Goal: Task Accomplishment & Management: Complete application form

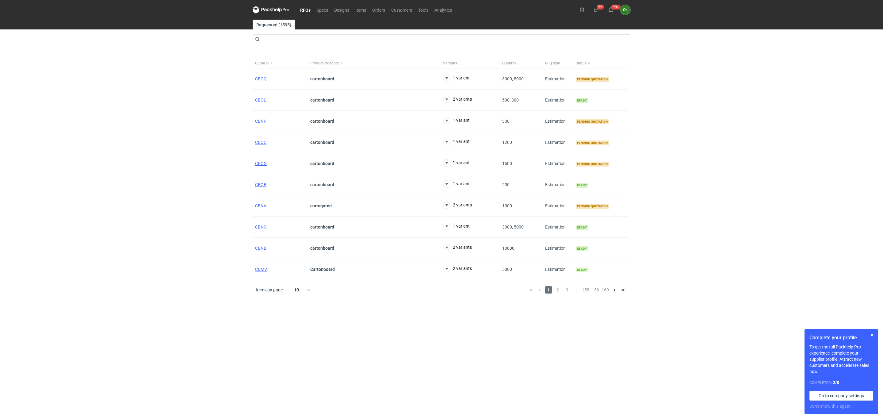
click at [553, 293] on div "1 2 3 ... 158 159 160" at bounding box center [577, 289] width 101 height 7
click at [559, 293] on span "2" at bounding box center [557, 289] width 7 height 7
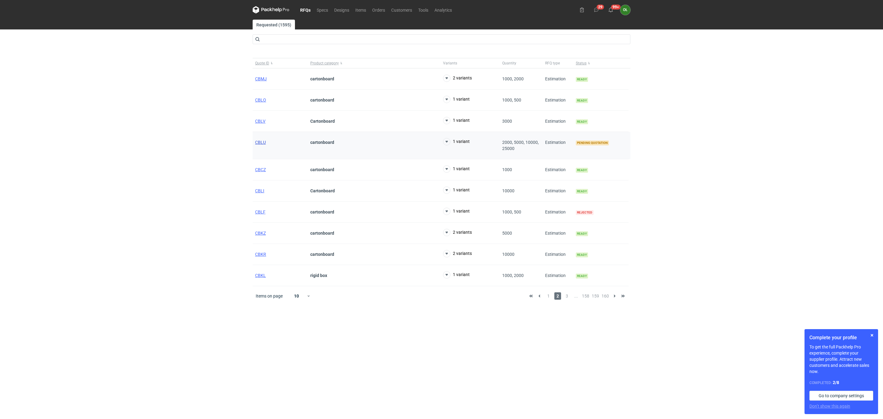
click at [262, 142] on span "CBLU" at bounding box center [260, 142] width 11 height 5
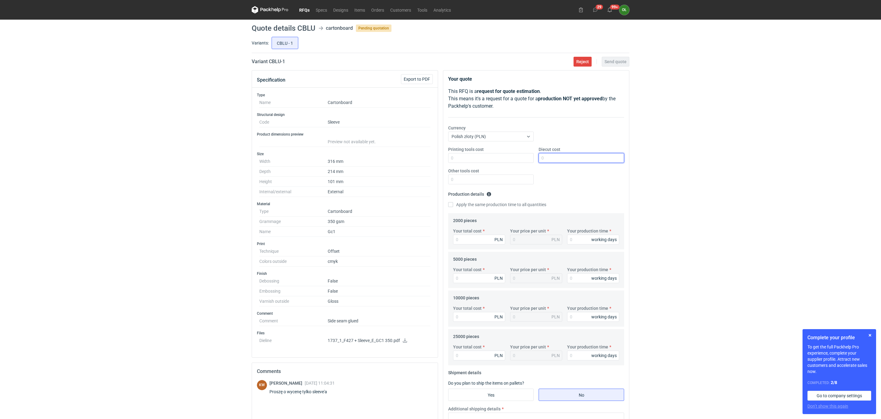
click at [559, 160] on input "Diecut cost" at bounding box center [582, 158] width 86 height 10
type input "1500"
click at [472, 239] on input "Your total cost" at bounding box center [479, 240] width 52 height 10
type input "41"
type input "0.02"
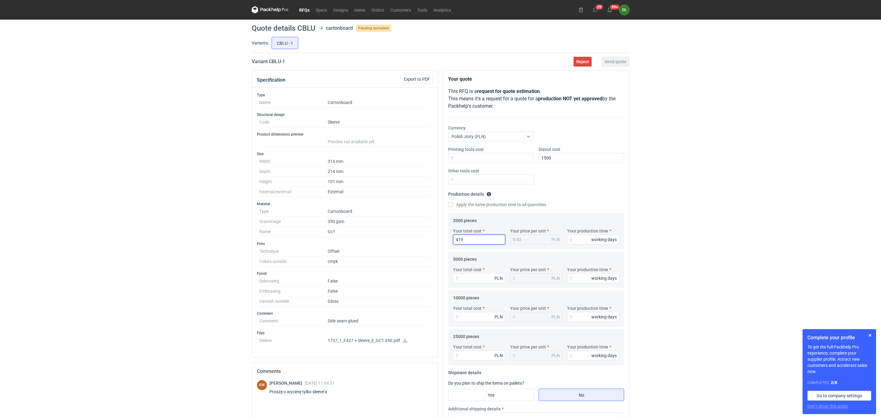
type input "4195"
type input "2.1"
type input "4195"
click at [488, 282] on input "Your total cost" at bounding box center [479, 278] width 52 height 10
drag, startPoint x: 435, startPoint y: 278, endPoint x: 465, endPoint y: 278, distance: 29.7
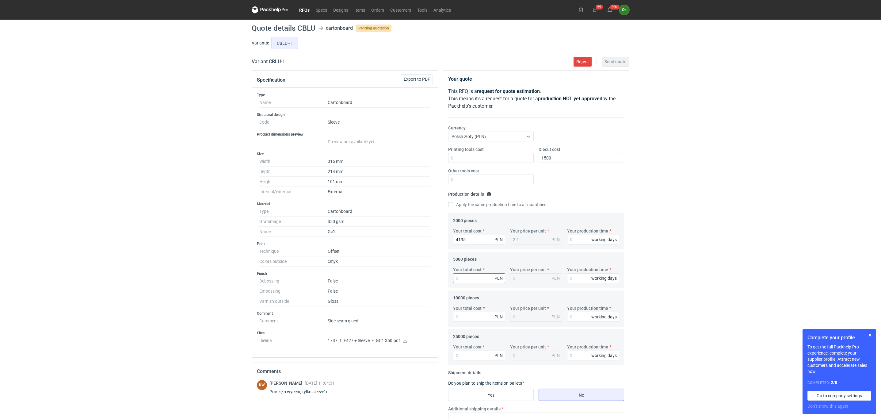
click at [439, 278] on div "Specification Export to PDF Type Name Cartonboard Structural design Code Sleeve…" at bounding box center [344, 309] width 191 height 478
click at [465, 278] on input "Your total cost" at bounding box center [479, 278] width 52 height 10
type input "60"
type input "0.01"
type input "6070"
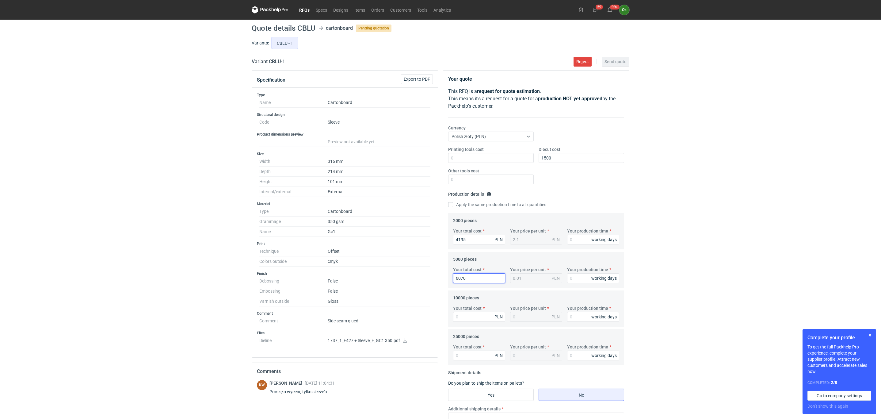
type input "1.21"
type input "6070"
click at [484, 321] on input "Your total cost" at bounding box center [479, 317] width 52 height 10
type input "100"
type input "0.01"
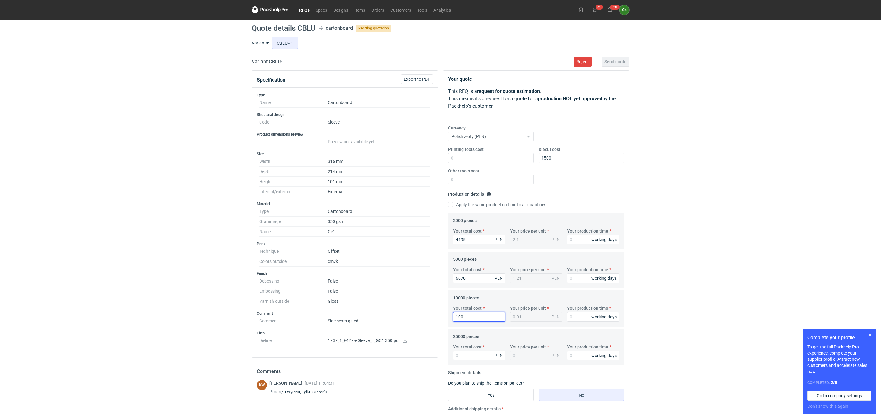
type input "10"
type input "101"
type input "0.01"
type input "10130"
type input "1.01"
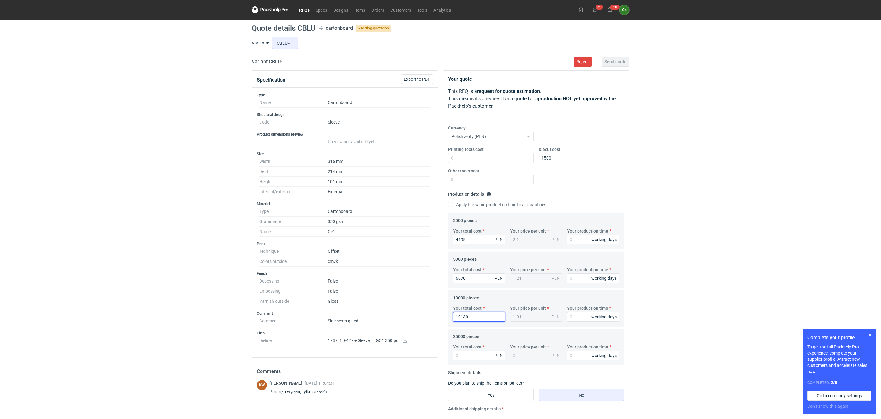
type input "10130"
click at [468, 359] on input "Your total cost" at bounding box center [479, 355] width 52 height 10
type input "22300"
type input "0.89"
type input "22300"
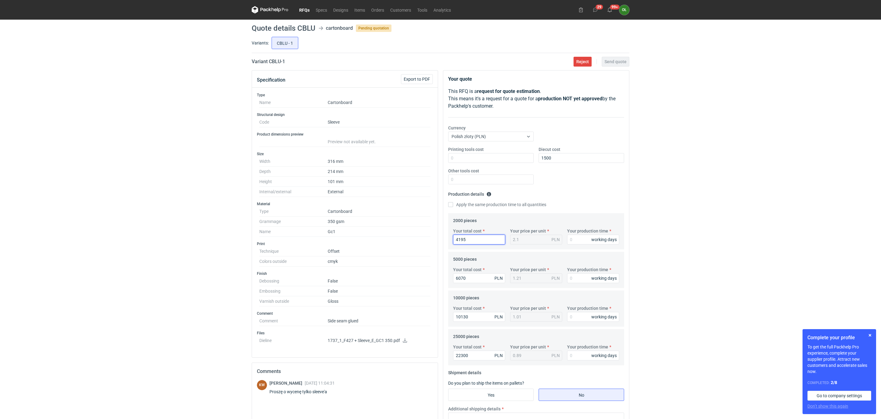
click at [484, 239] on input "4195" at bounding box center [479, 240] width 52 height 10
drag, startPoint x: 484, startPoint y: 239, endPoint x: 437, endPoint y: 239, distance: 46.9
click at [441, 239] on div "Your quote This RFQ is a request for quote estimation . This means it's a reque…" at bounding box center [536, 309] width 191 height 478
type input "36"
type input "0.02"
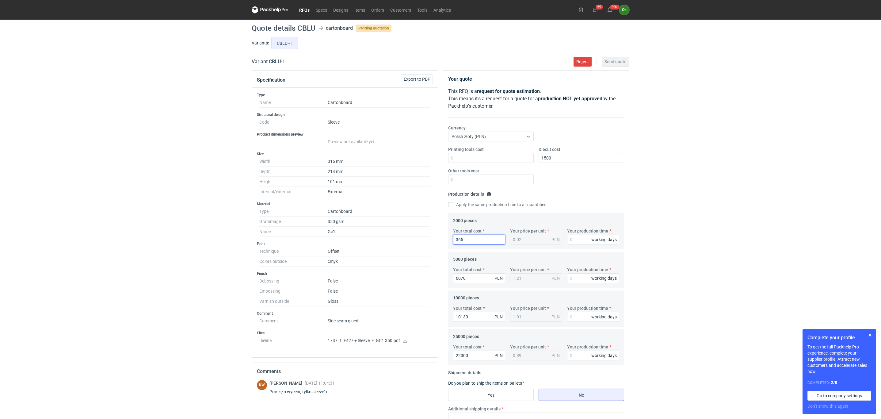
type input "3650"
type input "1.83"
type input "3650"
click at [565, 205] on div "Apply the same production time to all quantities" at bounding box center [536, 204] width 176 height 7
drag, startPoint x: 815, startPoint y: 102, endPoint x: 758, endPoint y: 97, distance: 57.3
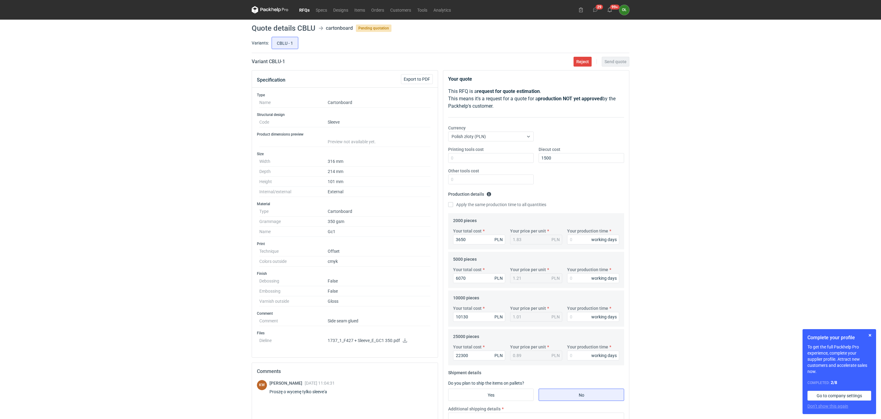
click at [815, 102] on div "RFQs Specs Designs Items Orders Customers Tools Analytics 29 99+ OŁ Olga Łopato…" at bounding box center [440, 209] width 881 height 419
click at [582, 241] on input "Your production time" at bounding box center [593, 240] width 52 height 10
type input "14"
click at [575, 275] on input "Your production time" at bounding box center [593, 278] width 52 height 10
type input "14"
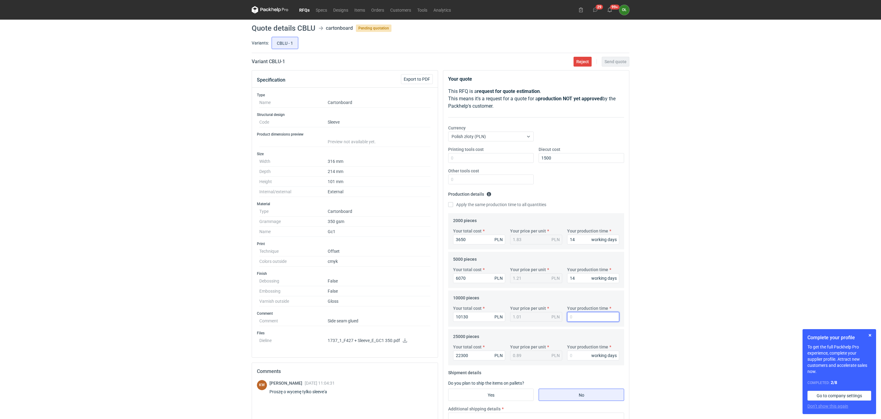
click at [579, 316] on input "Your production time" at bounding box center [593, 317] width 52 height 10
type input "14"
click at [573, 355] on input "Your production time" at bounding box center [593, 355] width 52 height 10
type input "14"
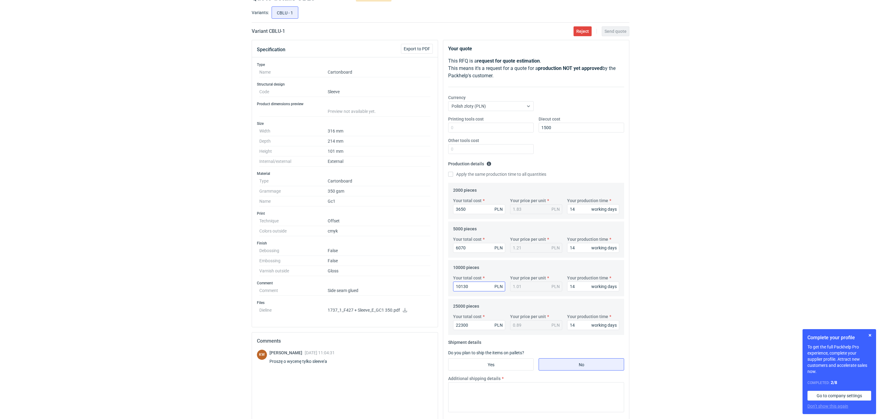
scroll to position [31, 0]
click at [525, 362] on input "Yes" at bounding box center [491, 364] width 85 height 12
radio input "true"
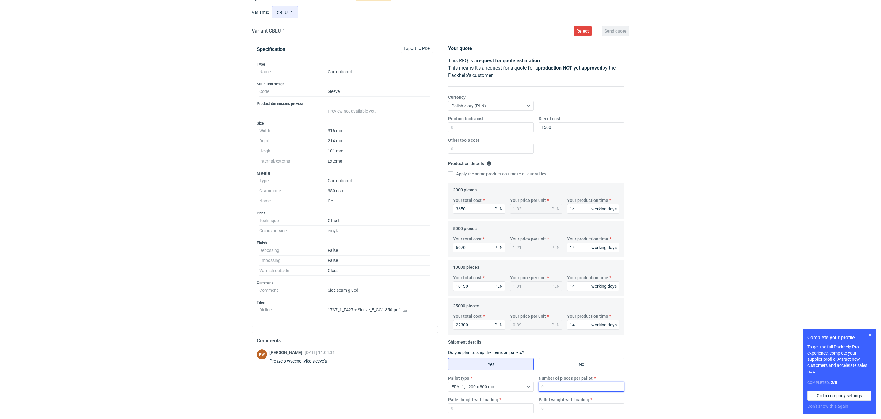
click at [578, 386] on input "Number of pieces per pallet" at bounding box center [582, 387] width 86 height 10
drag, startPoint x: 578, startPoint y: 386, endPoint x: 491, endPoint y: 383, distance: 87.4
click at [491, 383] on div "Pallet type EPAL1, 1200 x 800 mm Number of pieces per pallet 400 Pallet height …" at bounding box center [536, 396] width 181 height 43
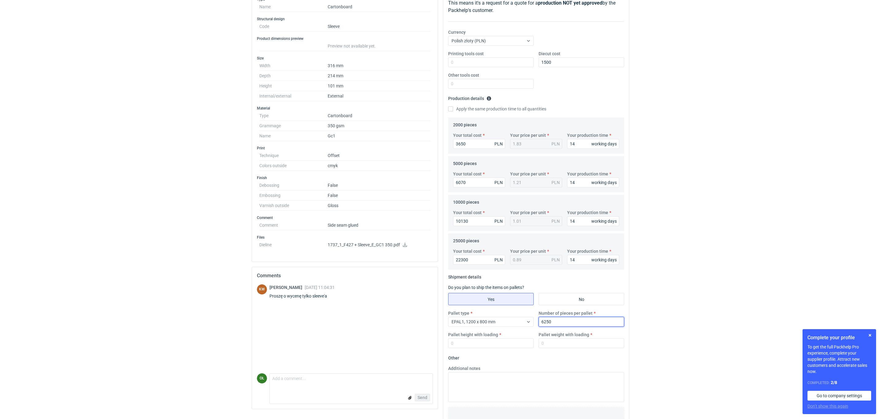
scroll to position [132, 0]
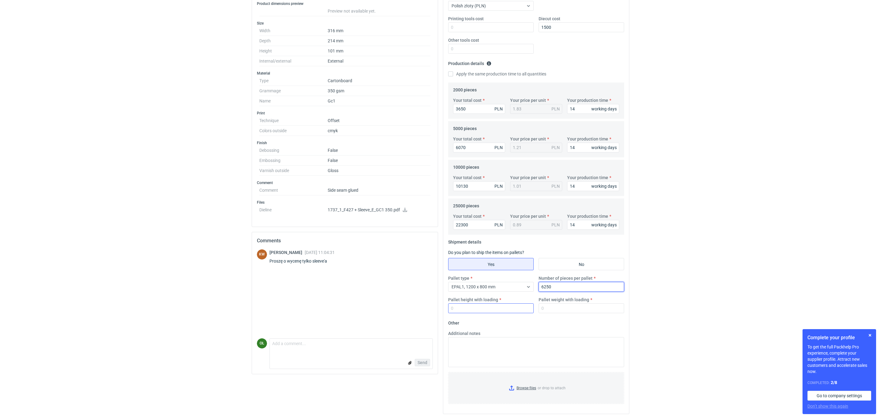
type input "6250"
click at [457, 310] on input "Pallet height with loading" at bounding box center [491, 308] width 86 height 10
type input "1600"
click at [555, 308] on input "Pallet weight with loading" at bounding box center [582, 308] width 86 height 10
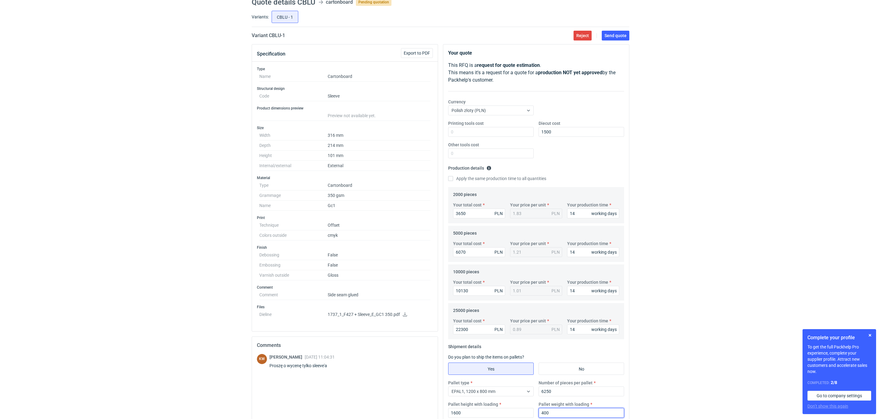
scroll to position [25, 0]
type input "400"
click at [615, 41] on button "Send quote" at bounding box center [616, 37] width 28 height 10
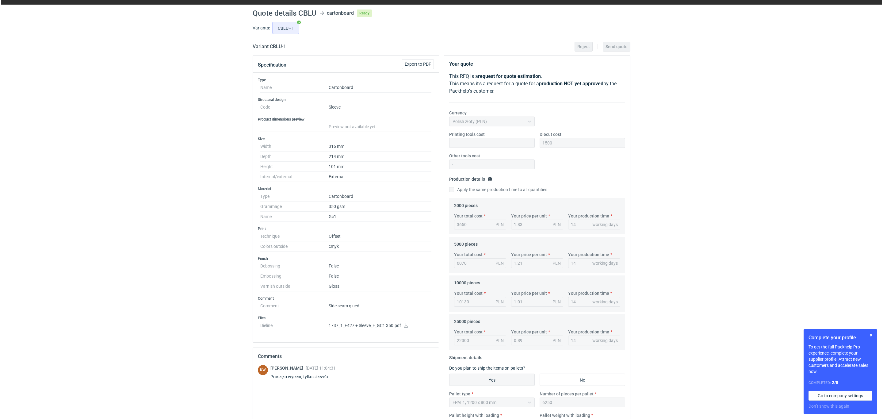
scroll to position [0, 0]
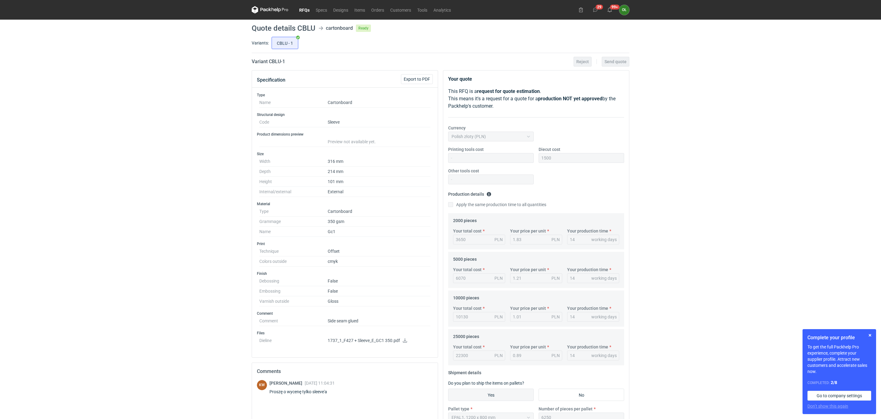
click at [308, 15] on nav "RFQs Specs Designs Items Orders Customers Tools Analytics" at bounding box center [353, 10] width 202 height 20
click at [304, 10] on link "RFQs" at bounding box center [304, 9] width 17 height 7
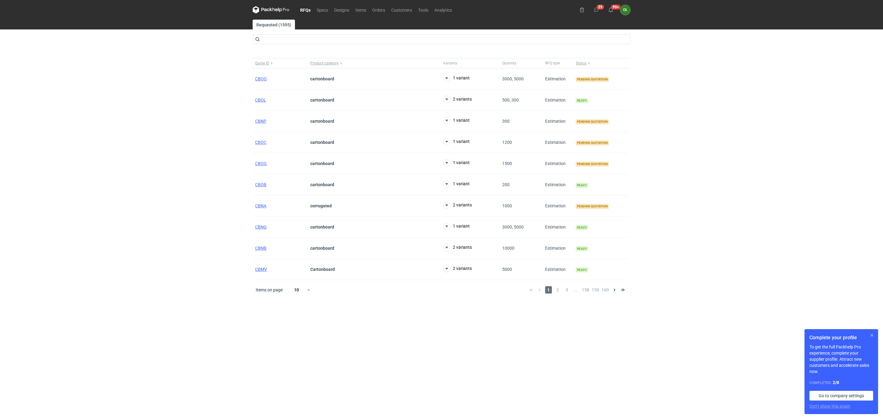
click at [875, 333] on button "button" at bounding box center [871, 334] width 7 height 7
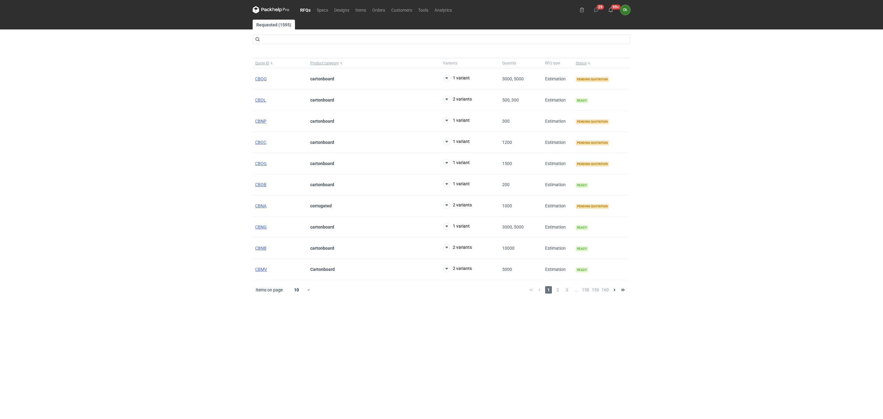
click at [876, 145] on div "RFQs Specs Designs Items Orders Customers Tools Analytics 29 99+ OŁ Olga Łopato…" at bounding box center [441, 209] width 883 height 419
click at [560, 293] on span "2" at bounding box center [557, 289] width 7 height 7
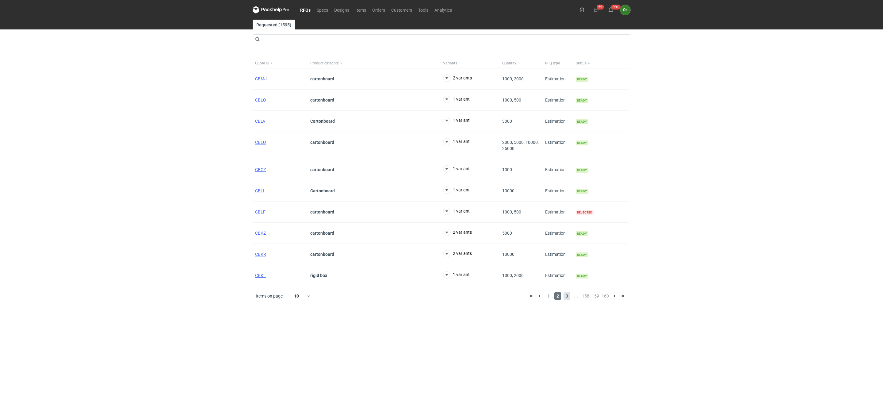
click at [568, 300] on span "3" at bounding box center [567, 295] width 7 height 7
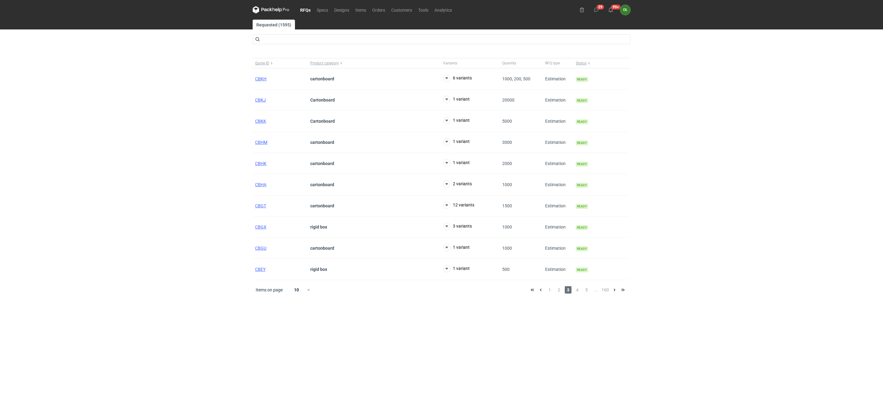
click at [580, 297] on div "Items on page 10 1 2 3 4 5 ... 160" at bounding box center [442, 290] width 378 height 20
click at [578, 293] on span "4" at bounding box center [577, 289] width 7 height 7
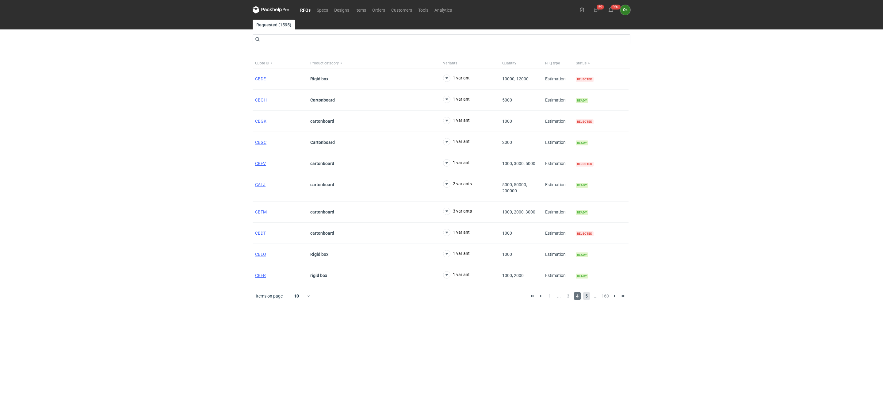
click at [586, 297] on span "5" at bounding box center [586, 295] width 7 height 7
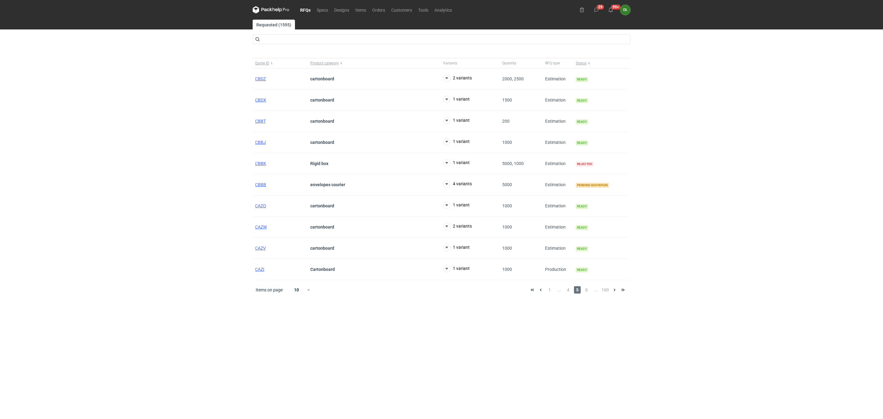
click at [154, 146] on div "RFQs Specs Designs Items Orders Customers Tools Analytics 29 99+ OŁ Olga Łopato…" at bounding box center [441, 209] width 883 height 419
click at [587, 293] on span "6" at bounding box center [586, 289] width 7 height 7
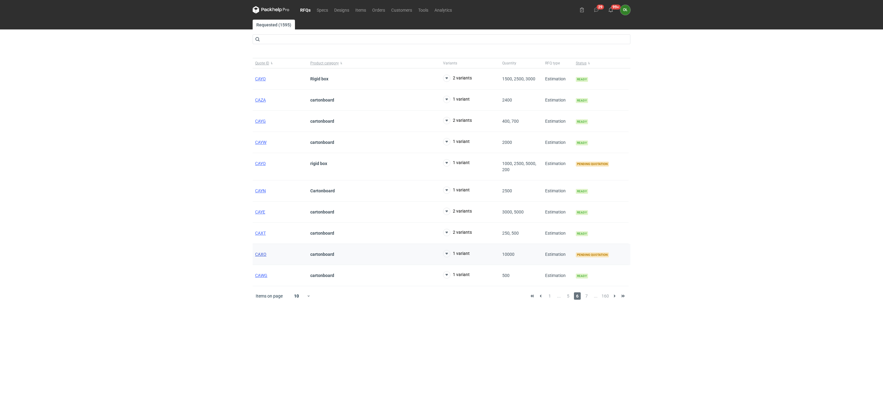
drag, startPoint x: 261, startPoint y: 260, endPoint x: 263, endPoint y: 257, distance: 3.3
click at [305, 10] on link "RFQs" at bounding box center [305, 9] width 17 height 7
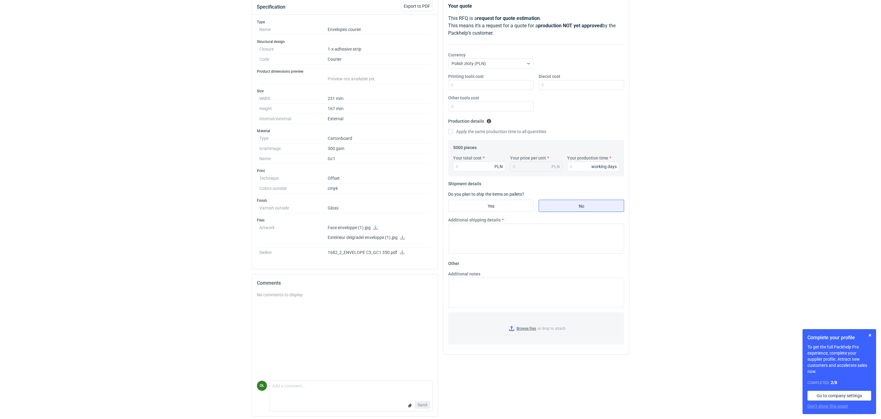
scroll to position [78, 0]
click at [403, 249] on icon at bounding box center [402, 249] width 5 height 4
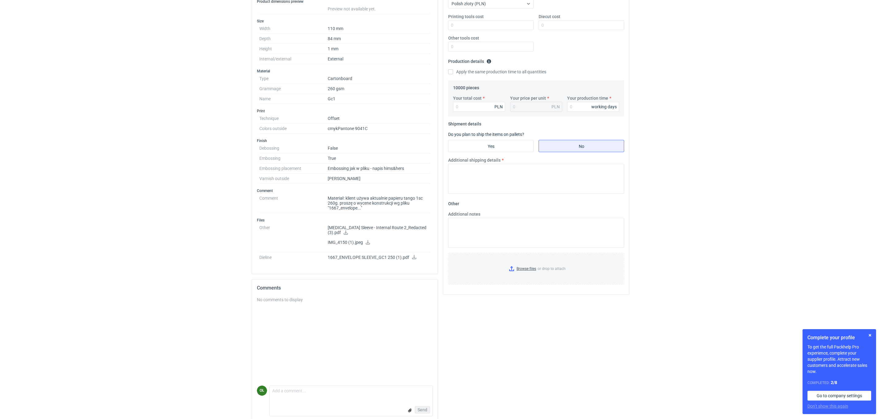
scroll to position [138, 0]
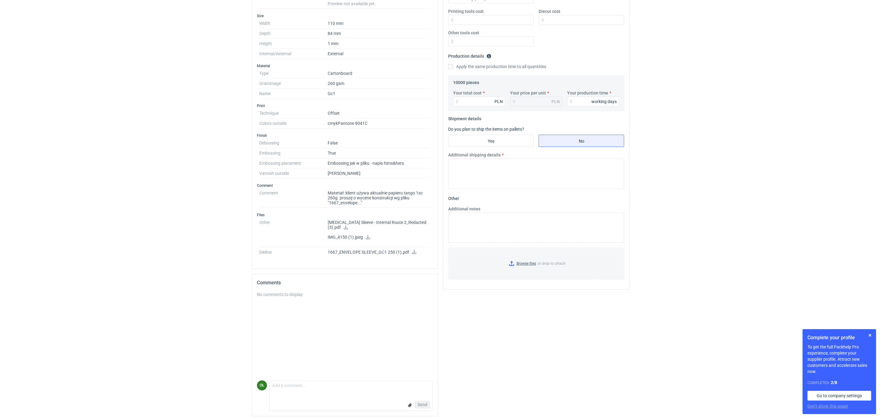
click at [414, 250] on icon at bounding box center [414, 252] width 5 height 4
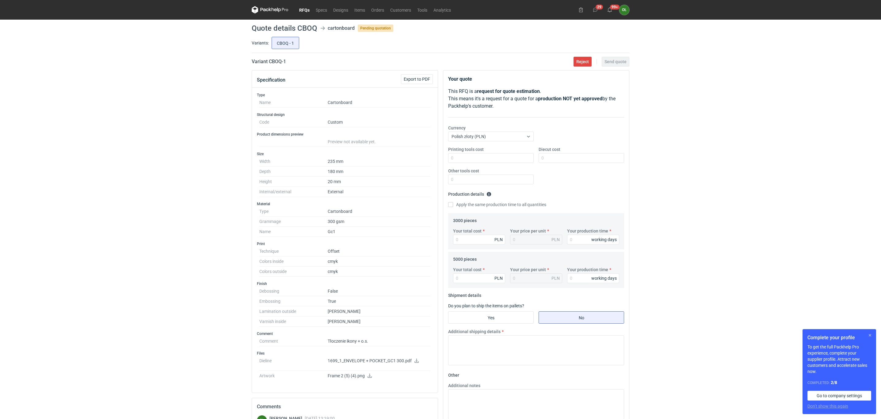
click at [869, 333] on button "button" at bounding box center [870, 334] width 7 height 7
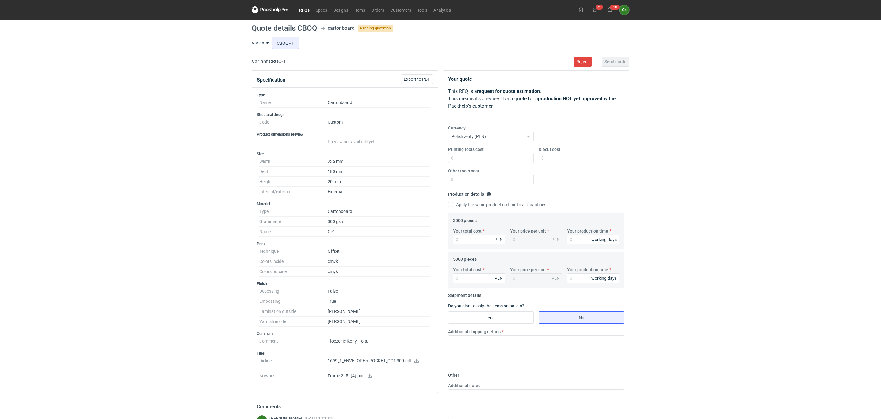
click at [304, 10] on link "RFQs" at bounding box center [304, 9] width 17 height 7
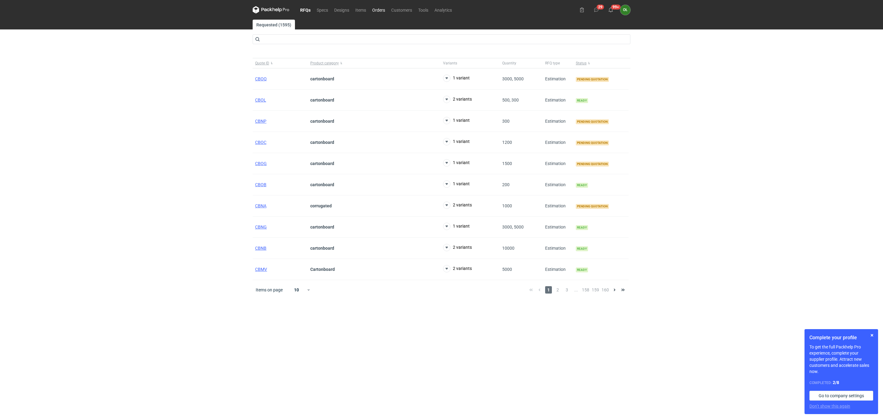
click at [382, 13] on link "Orders" at bounding box center [378, 9] width 19 height 7
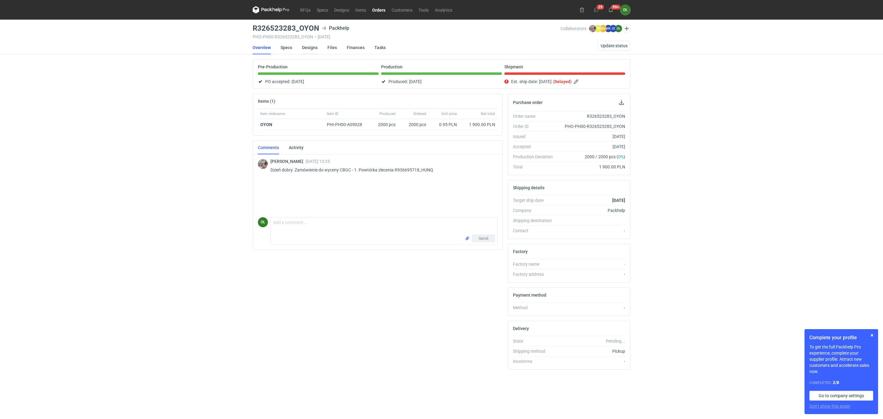
click at [310, 47] on link "Designs" at bounding box center [310, 47] width 16 height 13
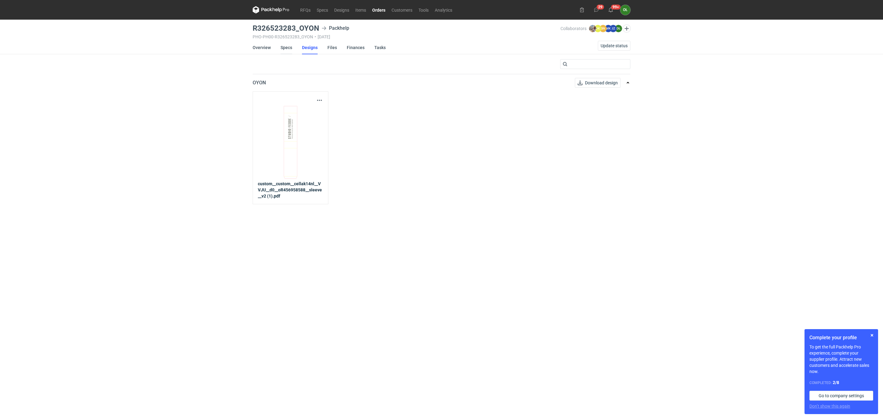
click at [282, 43] on link "Specs" at bounding box center [287, 47] width 12 height 13
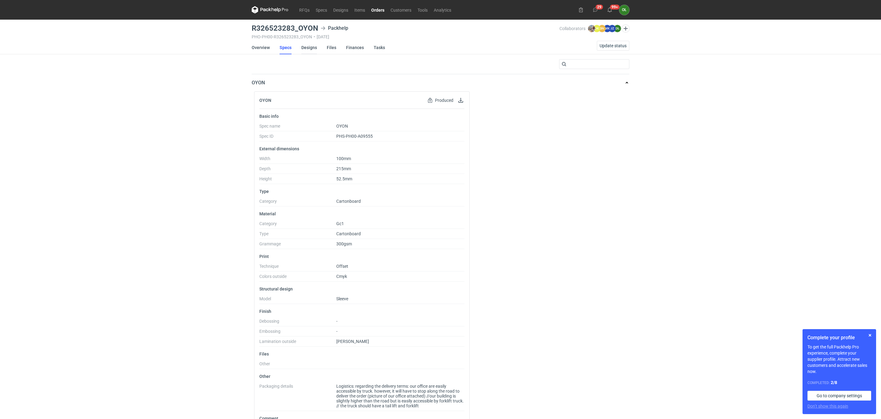
click at [304, 46] on link "Designs" at bounding box center [309, 47] width 16 height 13
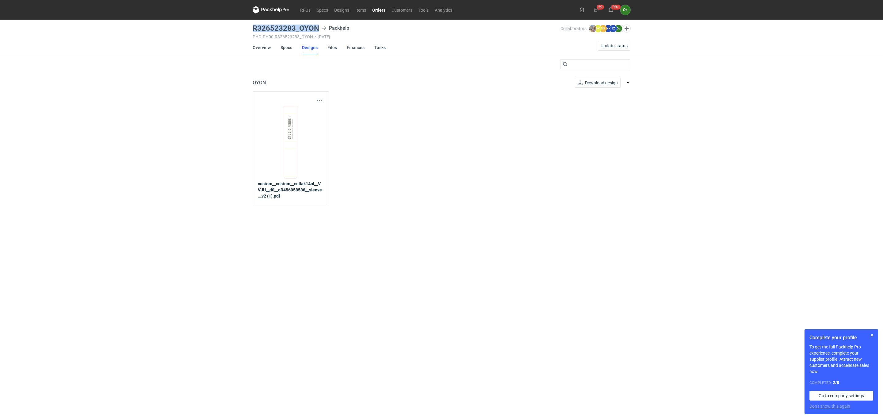
drag, startPoint x: 250, startPoint y: 27, endPoint x: 320, endPoint y: 26, distance: 70.2
click at [320, 26] on main "R326523283_OYON Packhelp PHO-PH00-R326523283_OYON • 05/09/2025 Collaborators Mi…" at bounding box center [441, 219] width 383 height 399
copy h3 "R326523283_OYON"
click at [262, 48] on link "Overview" at bounding box center [262, 47] width 18 height 13
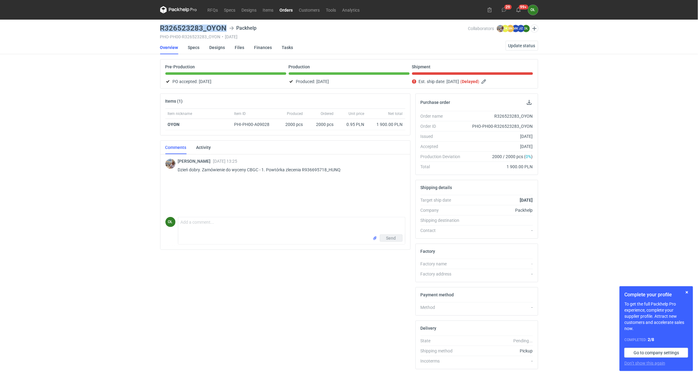
drag, startPoint x: 161, startPoint y: 29, endPoint x: 227, endPoint y: 28, distance: 65.3
click at [227, 28] on div "R326523283_OYON Packhelp" at bounding box center [314, 28] width 308 height 7
copy h3 "R326523283_OYON"
click at [217, 46] on link "Designs" at bounding box center [217, 47] width 16 height 13
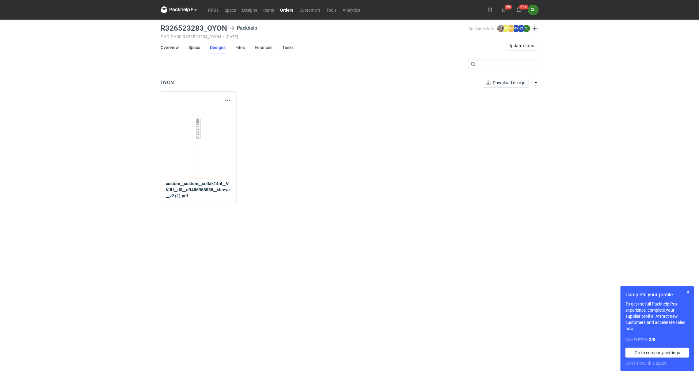
click at [193, 47] on link "Specs" at bounding box center [195, 47] width 12 height 13
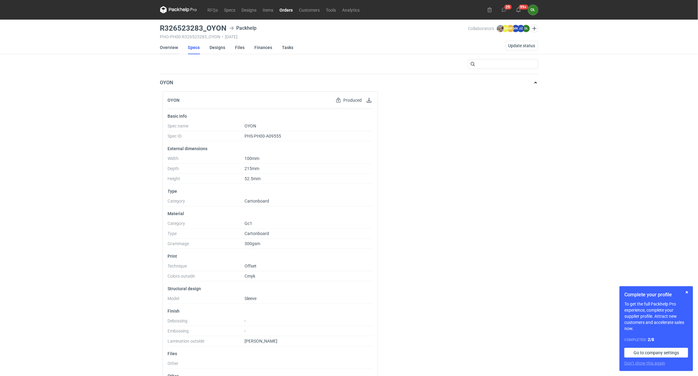
click at [172, 50] on link "Overview" at bounding box center [169, 47] width 18 height 13
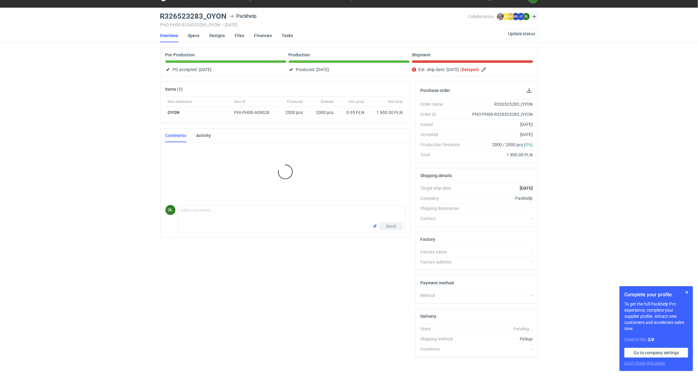
scroll to position [21, 0]
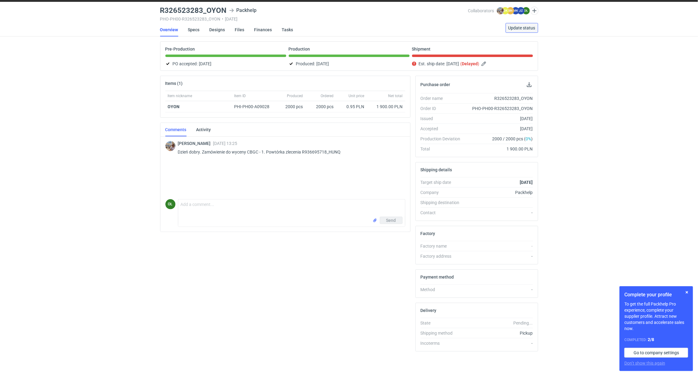
click at [520, 26] on span "Update status" at bounding box center [521, 28] width 27 height 4
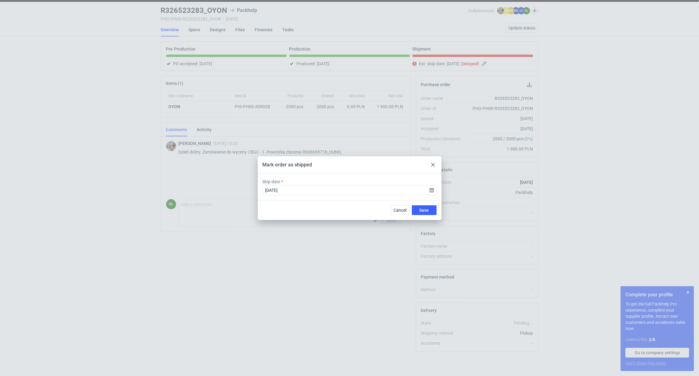
click at [152, 39] on div "Mark order as shipped Ship date 2025-09-21 Cancel Save" at bounding box center [349, 188] width 699 height 376
click at [424, 162] on div "Mark order as shipped" at bounding box center [350, 164] width 184 height 17
click at [432, 161] on div at bounding box center [433, 164] width 7 height 7
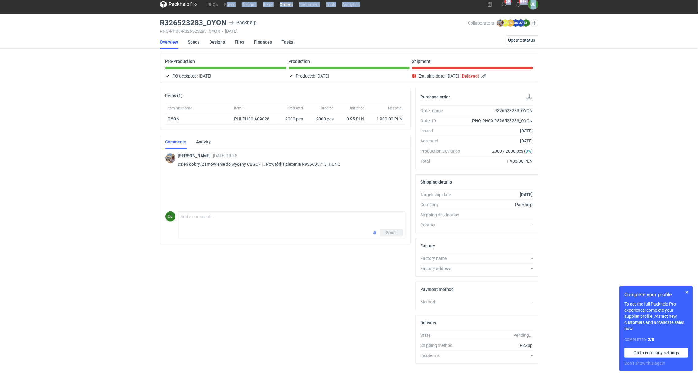
scroll to position [0, 0]
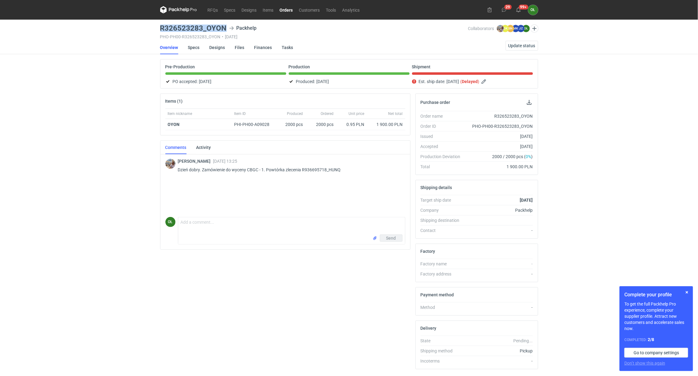
drag, startPoint x: 156, startPoint y: 6, endPoint x: 224, endPoint y: 22, distance: 69.5
click at [224, 22] on div "RFQs Specs Designs Items Orders Customers Tools Analytics 29 99+ OŁ Olga Łopato…" at bounding box center [349, 188] width 698 height 376
copy h3 "R326523283_OYON"
click at [517, 45] on span "Update status" at bounding box center [521, 46] width 27 height 4
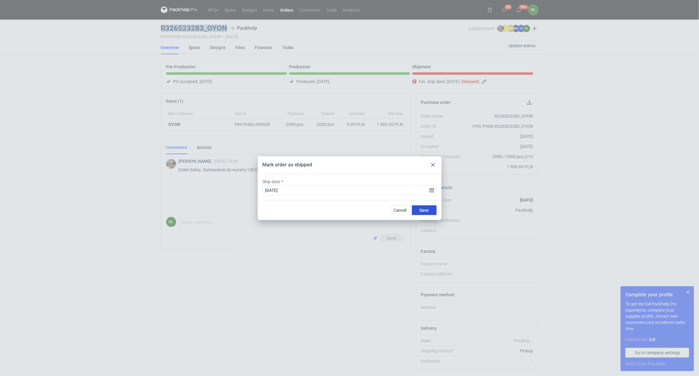
click at [418, 210] on button "Save" at bounding box center [424, 210] width 25 height 10
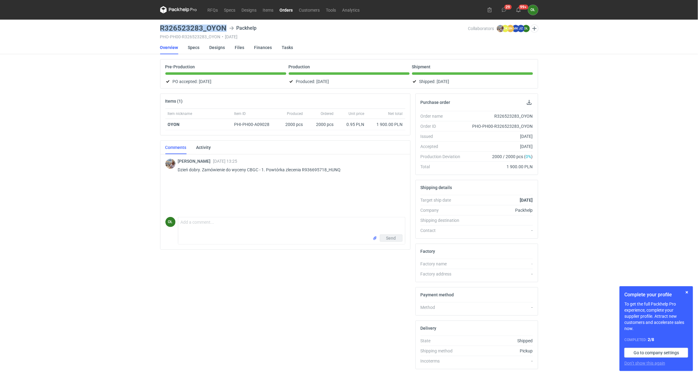
click at [285, 12] on link "Orders" at bounding box center [286, 9] width 19 height 7
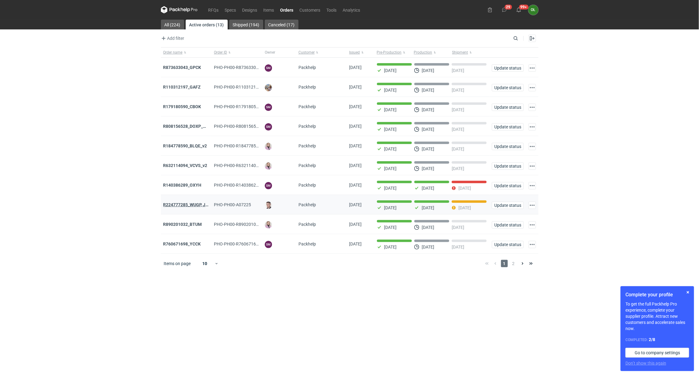
click at [175, 207] on strong "R224777285_WUGP, JPLP, WJRL, ANPD" at bounding box center [201, 204] width 76 height 5
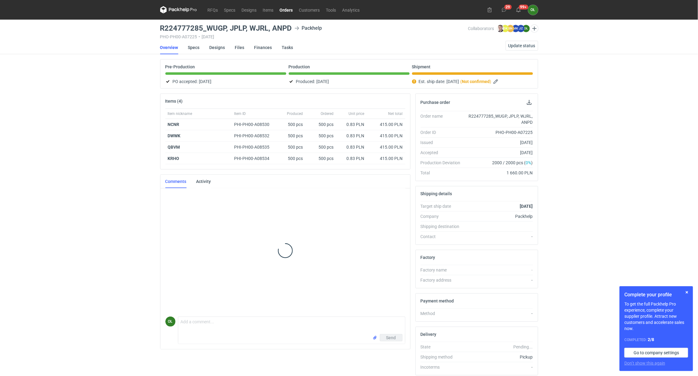
click at [208, 50] on li "Specs" at bounding box center [198, 47] width 21 height 13
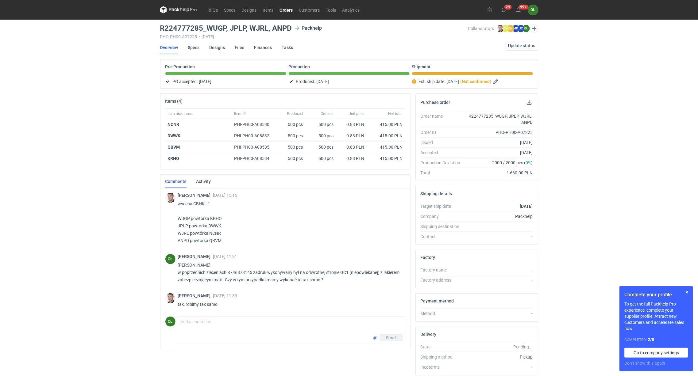
click at [214, 48] on link "Designs" at bounding box center [217, 47] width 16 height 13
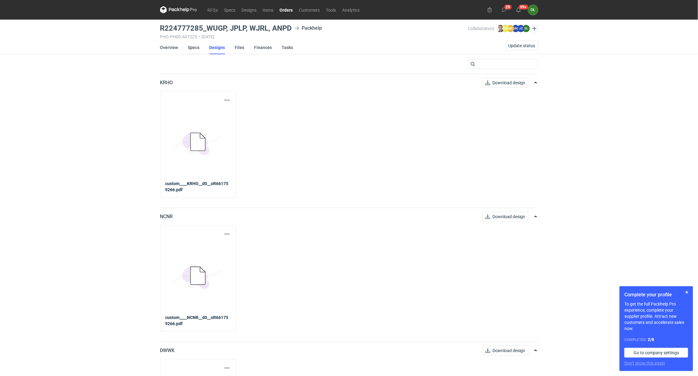
click at [197, 42] on link "Specs" at bounding box center [194, 47] width 12 height 13
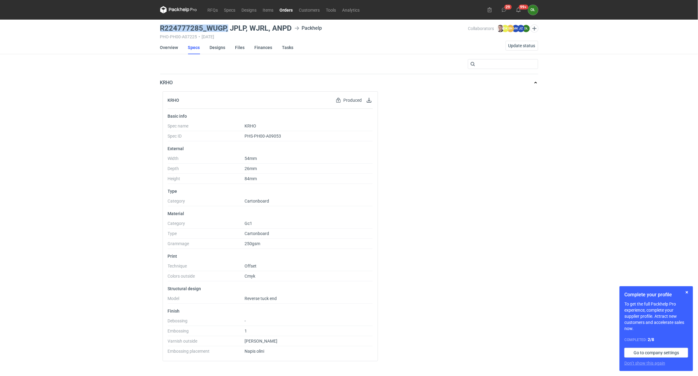
drag, startPoint x: 154, startPoint y: 27, endPoint x: 227, endPoint y: 26, distance: 73.3
click at [227, 26] on div "RFQs Specs Designs Items Orders Customers Tools Analytics 29 99+ OŁ Olga Łopato…" at bounding box center [349, 188] width 698 height 376
copy h3 "R224777285_WUGP,"
click at [291, 7] on link "Orders" at bounding box center [286, 9] width 19 height 7
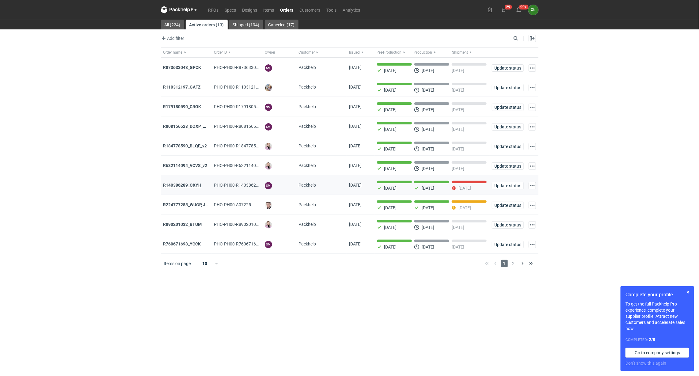
click at [186, 185] on strong "R140386289_OXYH" at bounding box center [182, 185] width 38 height 5
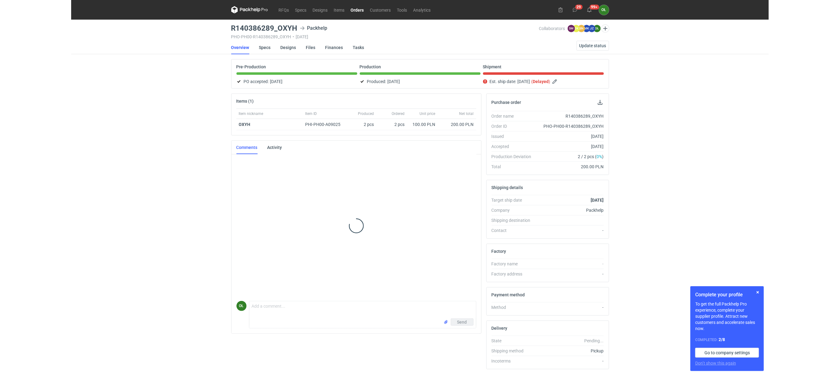
scroll to position [27, 0]
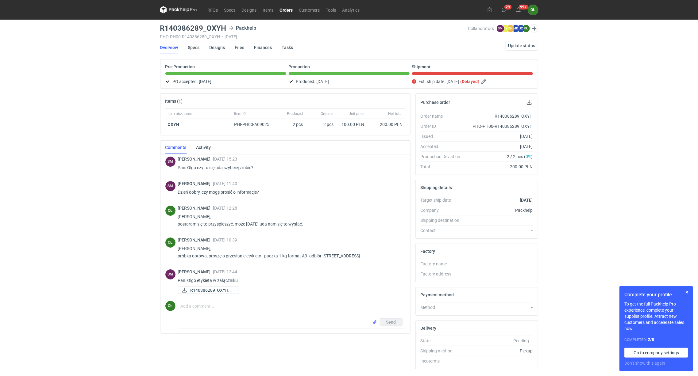
click at [195, 48] on link "Specs" at bounding box center [194, 47] width 12 height 13
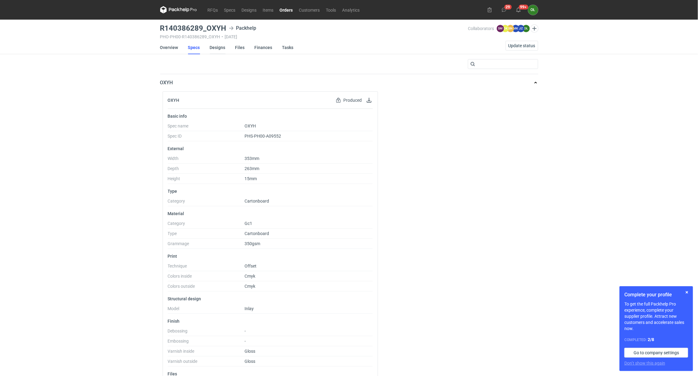
click at [216, 52] on link "Designs" at bounding box center [218, 47] width 16 height 13
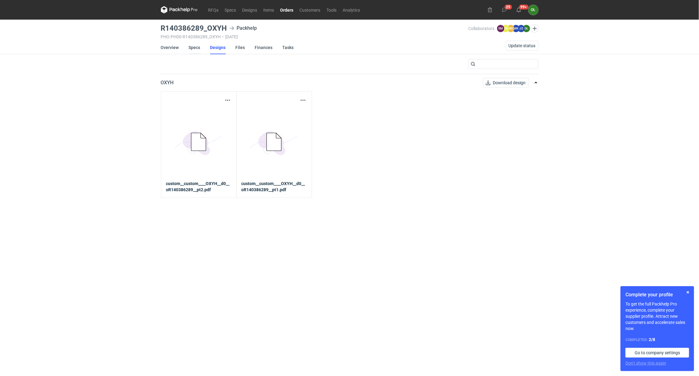
click at [189, 47] on link "Specs" at bounding box center [195, 47] width 12 height 13
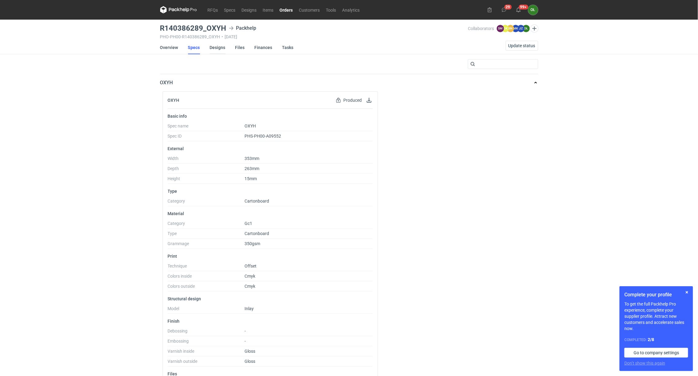
click at [216, 52] on link "Designs" at bounding box center [218, 47] width 16 height 13
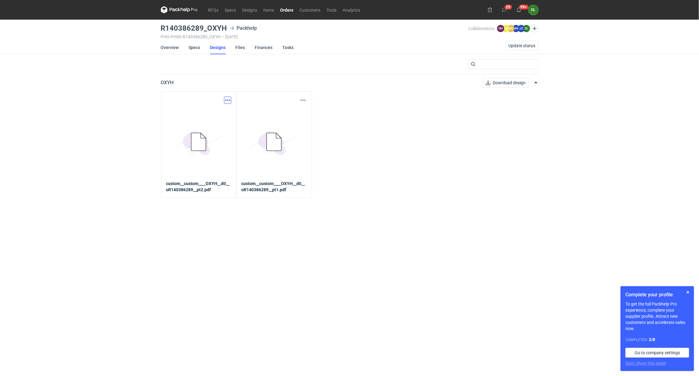
click at [228, 100] on button "button" at bounding box center [227, 100] width 7 height 7
click at [221, 115] on link "Download design part" at bounding box center [201, 114] width 56 height 10
drag, startPoint x: 157, startPoint y: 29, endPoint x: 223, endPoint y: 24, distance: 65.8
click at [223, 24] on div "RFQs Specs Designs Items Orders Customers Tools Analytics 29 99+ OŁ Olga Łopato…" at bounding box center [349, 188] width 699 height 376
copy h3 "R140386289_OXY"
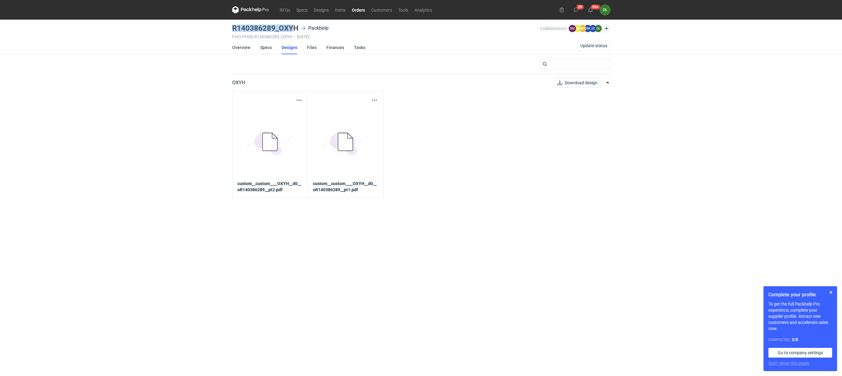
click at [262, 43] on link "Specs" at bounding box center [266, 47] width 12 height 13
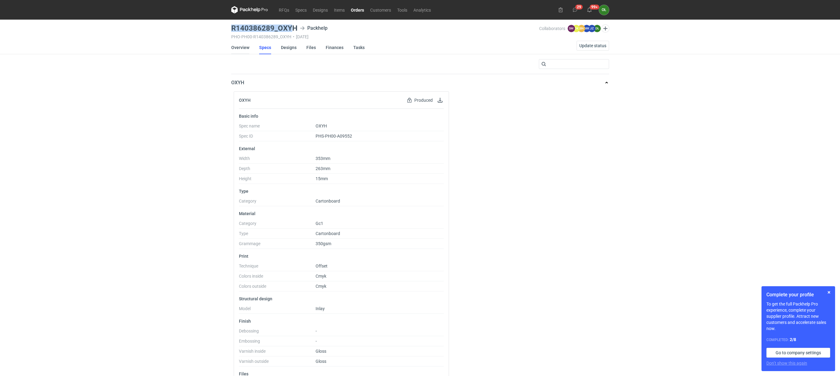
click at [239, 46] on link "Overview" at bounding box center [240, 47] width 18 height 13
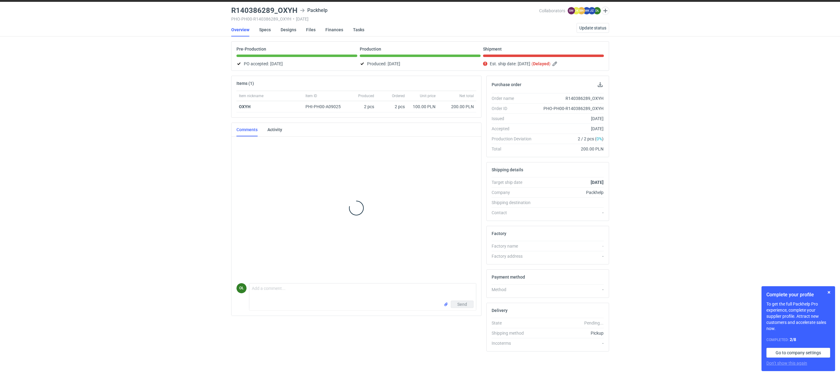
scroll to position [21, 0]
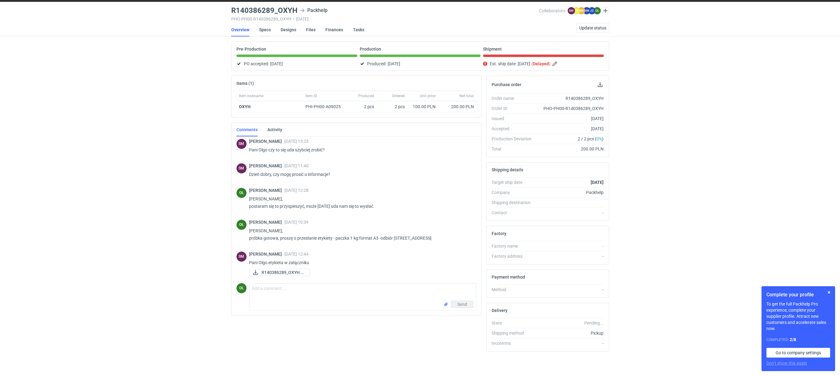
click at [267, 26] on link "Specs" at bounding box center [265, 29] width 12 height 13
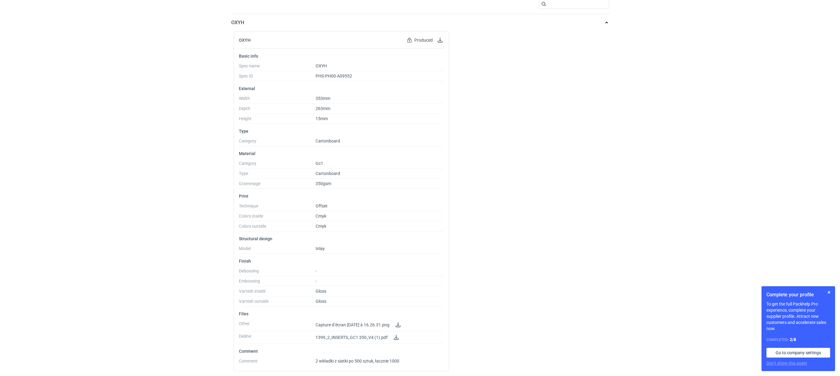
scroll to position [63, 0]
click at [129, 63] on div "RFQs Specs Designs Items Orders Customers Tools Analytics 29 99+ OŁ Olga Łopato…" at bounding box center [420, 128] width 840 height 376
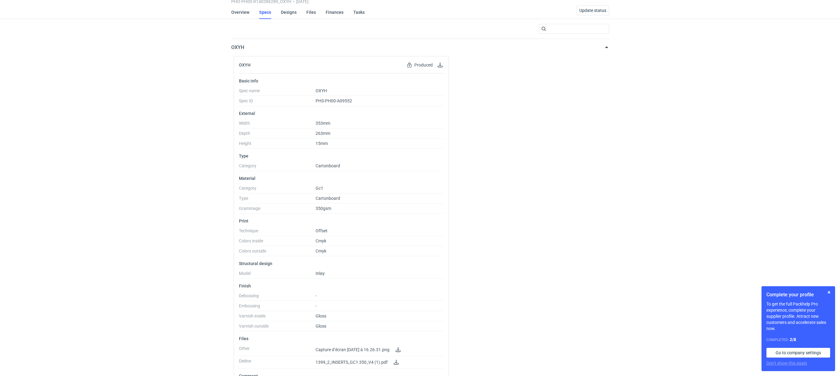
scroll to position [0, 0]
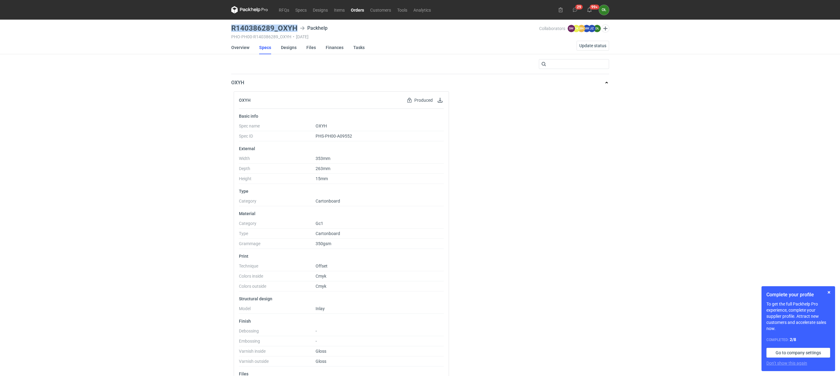
drag, startPoint x: 226, startPoint y: 27, endPoint x: 297, endPoint y: 27, distance: 70.8
click at [297, 27] on div "RFQs Specs Designs Items Orders Customers Tools Analytics 29 99+ OŁ Olga Łopato…" at bounding box center [420, 188] width 840 height 376
copy h3 "R140386289_OXYH"
click at [292, 47] on link "Designs" at bounding box center [289, 47] width 16 height 13
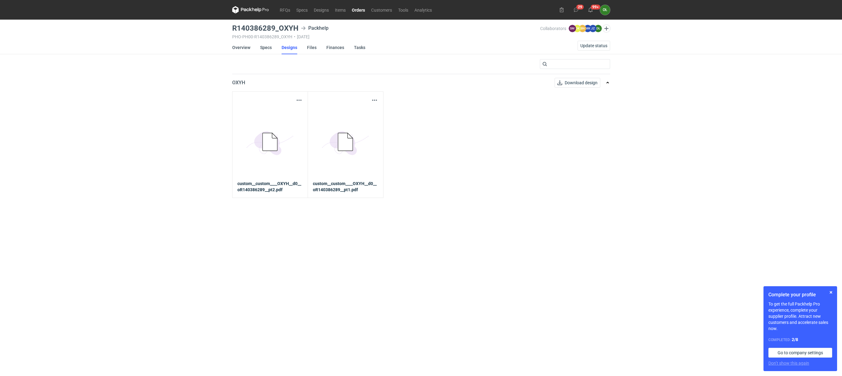
click at [272, 48] on li "Specs" at bounding box center [270, 47] width 21 height 13
click at [246, 48] on link "Overview" at bounding box center [241, 47] width 18 height 13
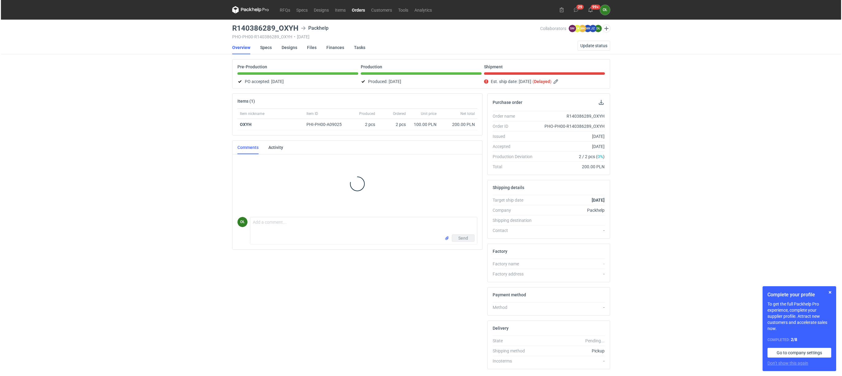
scroll to position [27, 0]
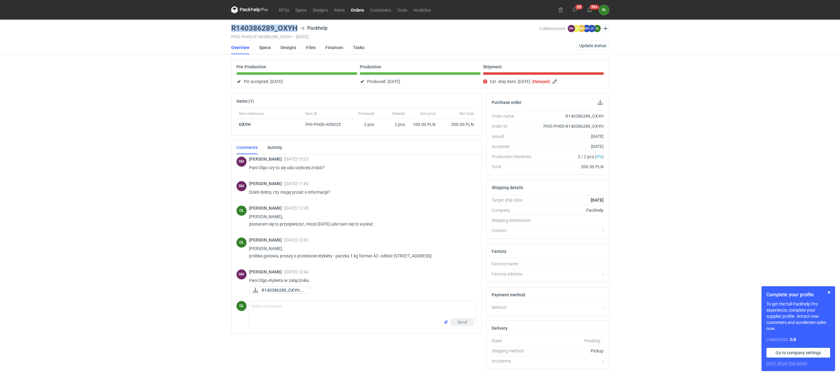
drag, startPoint x: 228, startPoint y: 24, endPoint x: 298, endPoint y: 26, distance: 70.6
click at [298, 26] on div "RFQs Specs Designs Items Orders Customers Tools Analytics 29 99+ OŁ Olga Łopato…" at bounding box center [420, 188] width 840 height 376
copy h3 "R140386289_OXYH"
click at [597, 44] on span "Update status" at bounding box center [592, 46] width 27 height 4
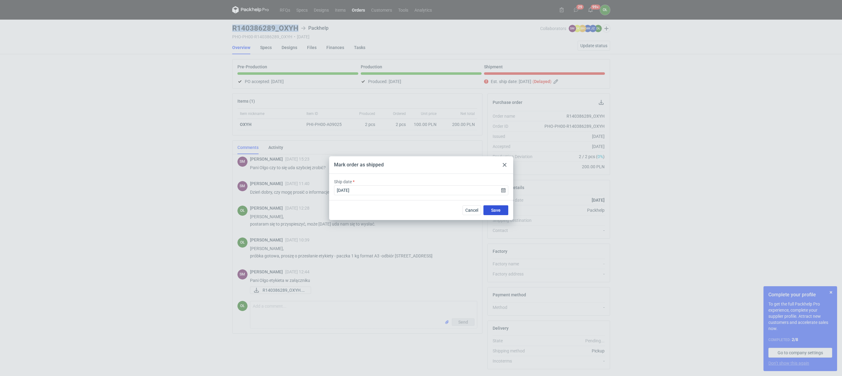
click at [503, 208] on button "Save" at bounding box center [495, 210] width 25 height 10
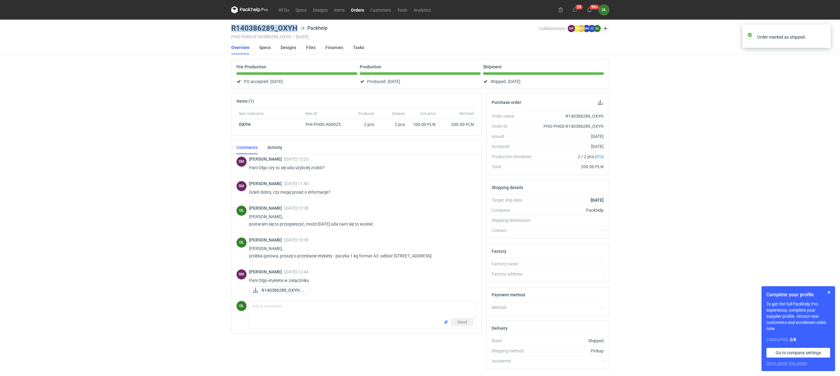
click at [358, 13] on link "Orders" at bounding box center [357, 9] width 19 height 7
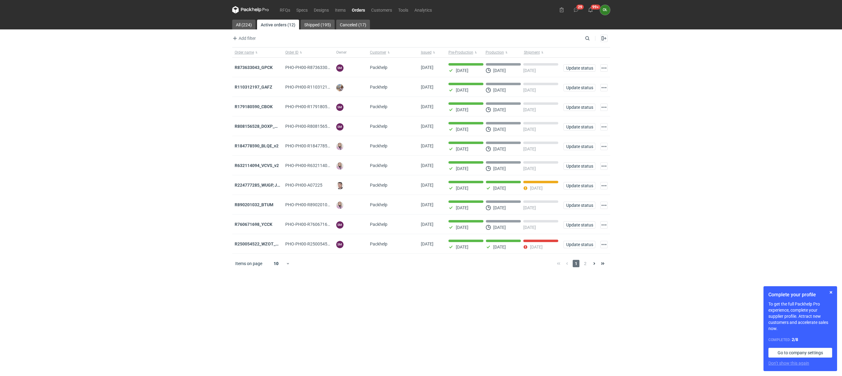
click at [359, 11] on link "Orders" at bounding box center [358, 9] width 19 height 7
click at [321, 25] on link "Shipped (195)" at bounding box center [317, 25] width 34 height 10
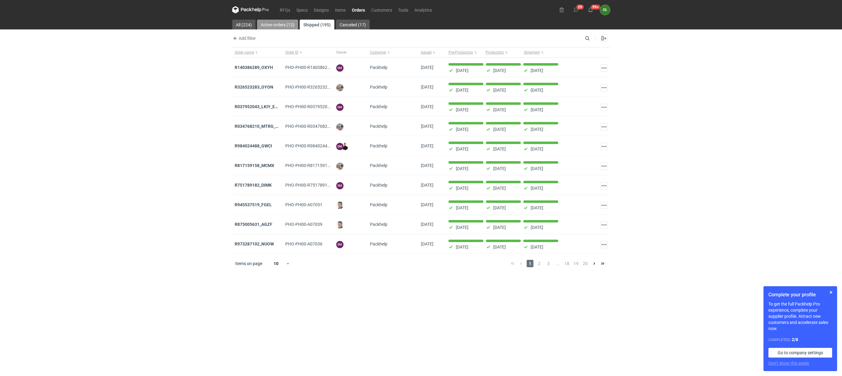
click at [291, 26] on link "Active orders (12)" at bounding box center [277, 25] width 41 height 10
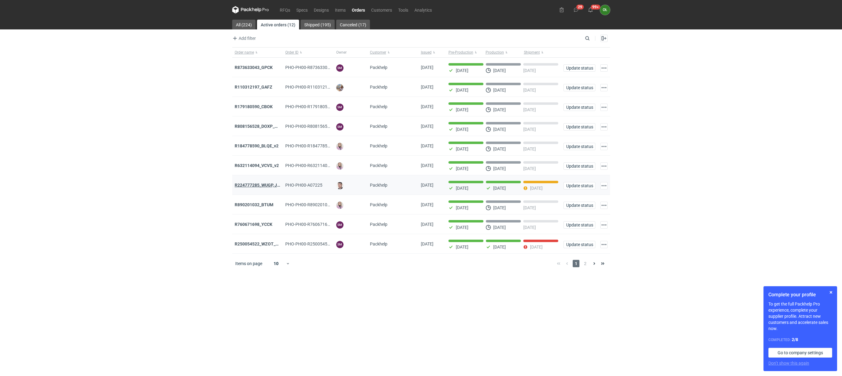
click at [242, 185] on strong "R224777285_WUGP, JPLP, WJRL, ANPD" at bounding box center [273, 185] width 76 height 5
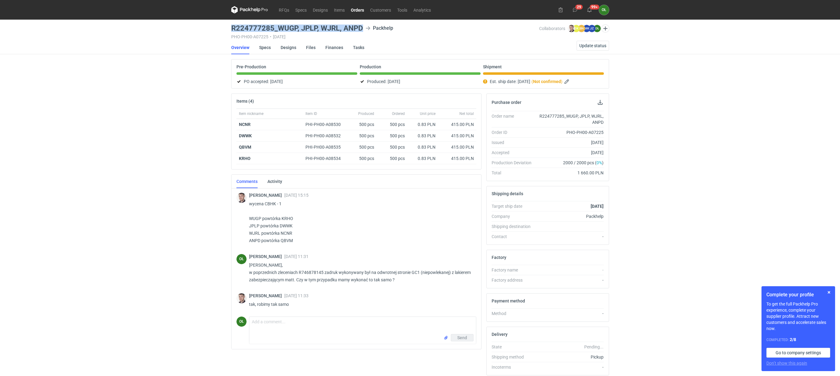
drag, startPoint x: 228, startPoint y: 29, endPoint x: 361, endPoint y: 28, distance: 133.1
click at [361, 28] on div "RFQs Specs Designs Items Orders Customers Tools Analytics 29 99+ OŁ Olga Łopato…" at bounding box center [420, 188] width 840 height 376
copy h3 "R224777285_WUGP, JPLP, WJRL, ANPD"
click at [242, 36] on div "PHO-PH00-A07225 • 15/09/2025" at bounding box center [385, 36] width 308 height 5
drag, startPoint x: 230, startPoint y: 29, endPoint x: 316, endPoint y: 28, distance: 86.2
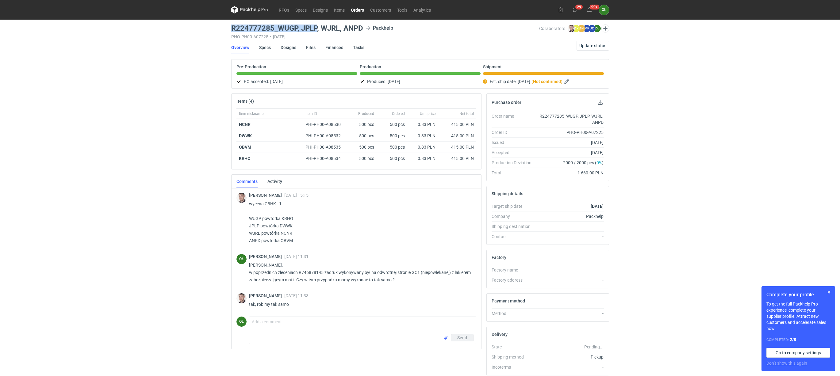
click at [316, 28] on main "R224777285_WUGP, JPLP, WJRL, ANPD Packhelp PHO-PH00-A07225 • 15/09/2025 Collabo…" at bounding box center [420, 210] width 383 height 381
copy h3 "R224777285_WUGP, JPLP"
drag, startPoint x: 285, startPoint y: 25, endPoint x: 267, endPoint y: 25, distance: 18.4
click at [285, 25] on h3 "R224777285_WUGP, JPLP, WJRL, ANPD" at bounding box center [297, 28] width 132 height 7
drag, startPoint x: 233, startPoint y: 25, endPoint x: 339, endPoint y: 25, distance: 105.8
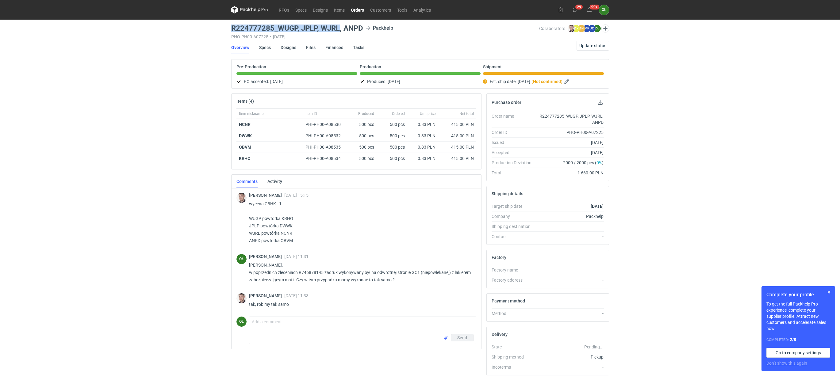
click at [339, 25] on h3 "R224777285_WUGP, JPLP, WJRL, ANPD" at bounding box center [297, 28] width 132 height 7
click at [239, 33] on div "R224777285_WUGP, JPLP, WJRL, ANPD Packhelp PHO-PH00-A07225 • 15/09/2025" at bounding box center [385, 32] width 308 height 15
drag, startPoint x: 227, startPoint y: 28, endPoint x: 380, endPoint y: 24, distance: 153.0
click at [380, 24] on div "RFQs Specs Designs Items Orders Customers Tools Analytics 29 99+ OŁ Olga Łopato…" at bounding box center [420, 188] width 840 height 376
copy h3 "R224777285_WUGP, JPLP, WJRL, ANPD"
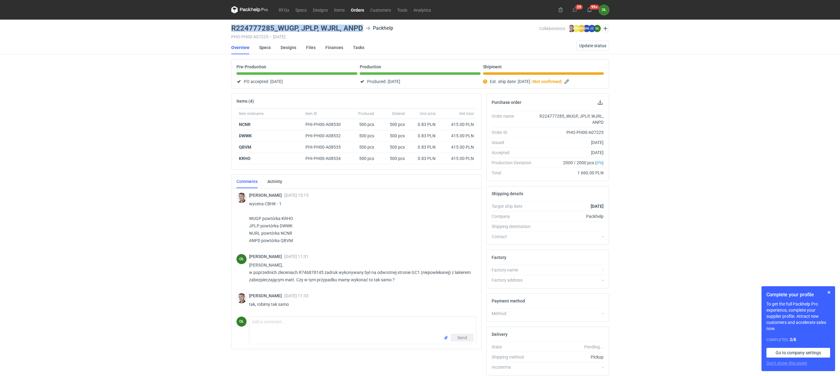
click at [240, 27] on h3 "R224777285_WUGP, JPLP, WJRL, ANPD" at bounding box center [297, 28] width 132 height 7
drag, startPoint x: 227, startPoint y: 27, endPoint x: 365, endPoint y: 29, distance: 138.0
click at [365, 29] on div "RFQs Specs Designs Items Orders Customers Tools Analytics 29 99+ OŁ Olga Łopato…" at bounding box center [420, 188] width 840 height 376
click at [582, 44] on span "Update status" at bounding box center [592, 46] width 27 height 4
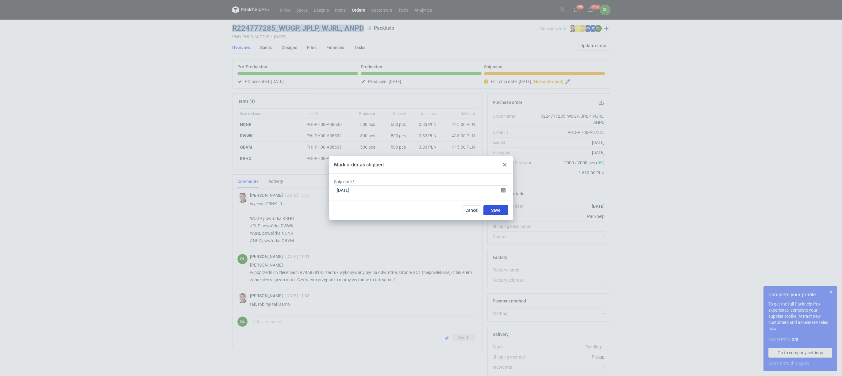
click at [497, 212] on span "Save" at bounding box center [496, 210] width 10 height 4
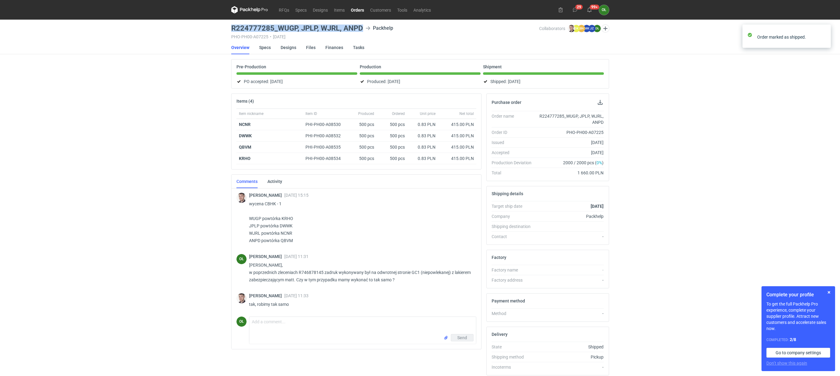
click at [359, 8] on link "Orders" at bounding box center [357, 9] width 19 height 7
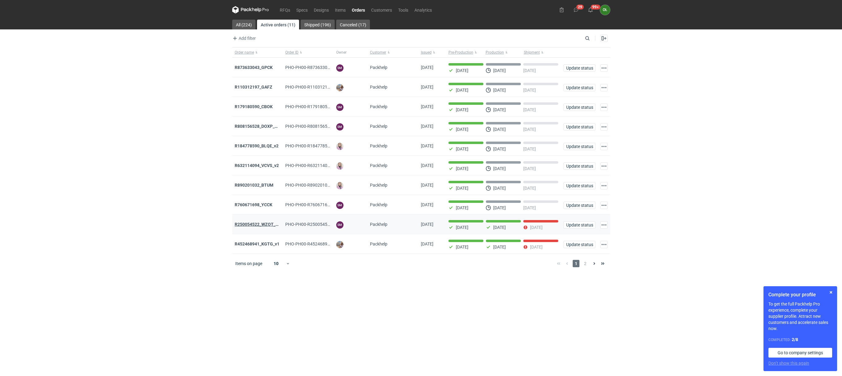
click at [263, 226] on strong "R250054522_WZOT_SLIO_OVWG_YVQE_V1" at bounding box center [277, 224] width 85 height 5
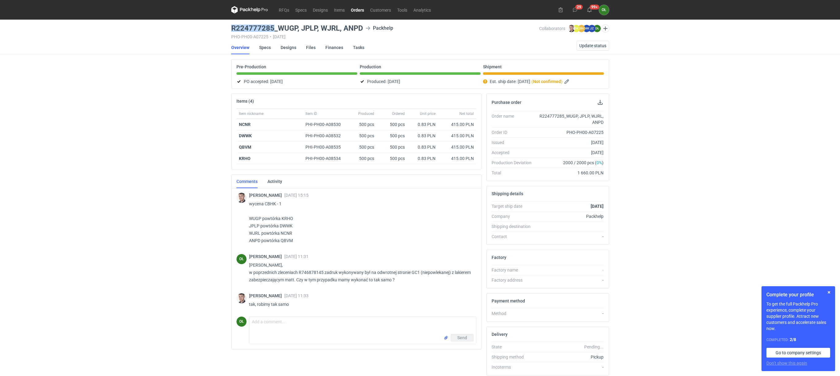
drag, startPoint x: 231, startPoint y: 27, endPoint x: 272, endPoint y: 29, distance: 40.5
click at [272, 29] on h3 "R224777285_WUGP, JPLP, WJRL, ANPD" at bounding box center [297, 28] width 132 height 7
copy h3 "R224777285"
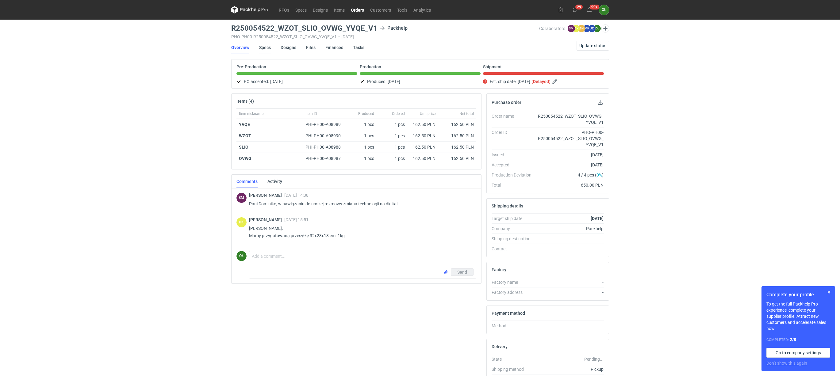
click at [269, 48] on link "Specs" at bounding box center [265, 47] width 12 height 13
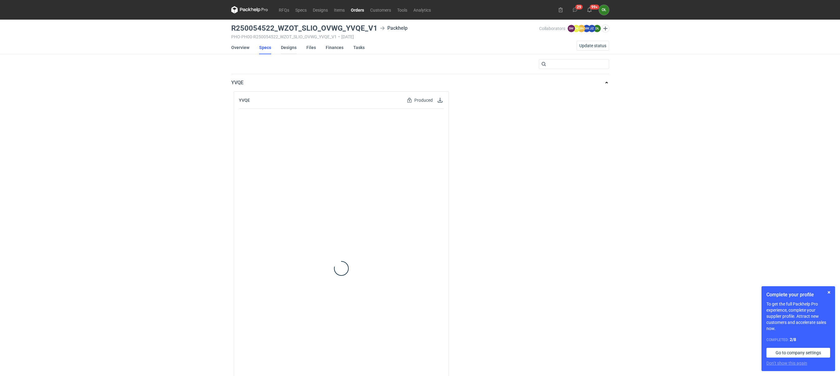
click at [288, 47] on link "Designs" at bounding box center [289, 47] width 16 height 13
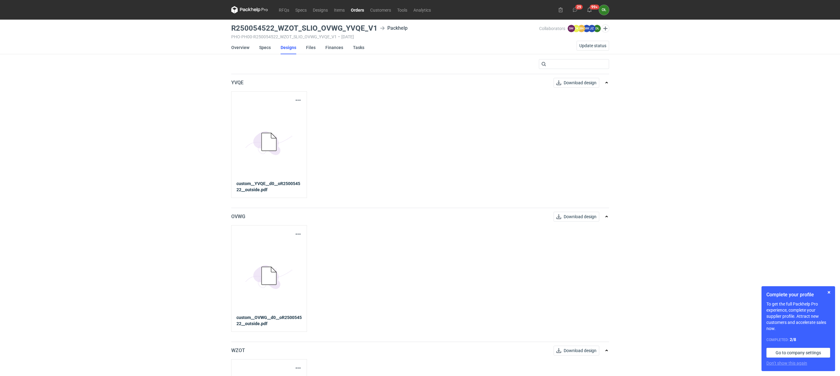
click at [274, 106] on div "5BD5AC33-3523-40E7-9262-1BFF0AD53D48@1x" at bounding box center [268, 142] width 65 height 77
click at [299, 101] on button "button" at bounding box center [297, 100] width 7 height 7
click at [292, 110] on link "Download design part" at bounding box center [271, 114] width 56 height 10
click at [251, 46] on li "Overview" at bounding box center [245, 47] width 28 height 13
click at [243, 47] on link "Overview" at bounding box center [240, 47] width 18 height 13
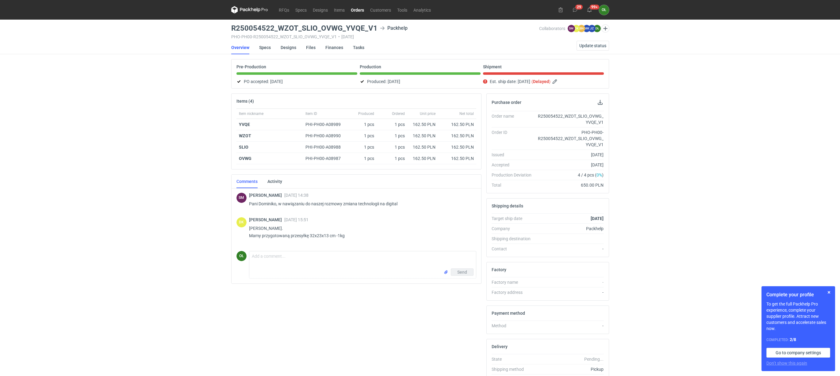
click at [229, 35] on main "R250054522_WZOT_SLIO_OVWG_YVQE_V1 Packhelp PHO-PH00-R250054522_WZOT_SLIO_OVWG_Y…" at bounding box center [420, 216] width 383 height 393
drag, startPoint x: 230, startPoint y: 25, endPoint x: 273, endPoint y: 27, distance: 43.3
click at [273, 27] on main "R250054522_WZOT_SLIO_OVWG_YVQE_V1 Packhelp PHO-PH00-R250054522_WZOT_SLIO_OVWG_Y…" at bounding box center [420, 216] width 383 height 393
copy h3 "R250054522"
click at [191, 111] on div "RFQs Specs Designs Items Orders Customers Tools Analytics 29 99+ OŁ Olga Łopato…" at bounding box center [420, 188] width 840 height 376
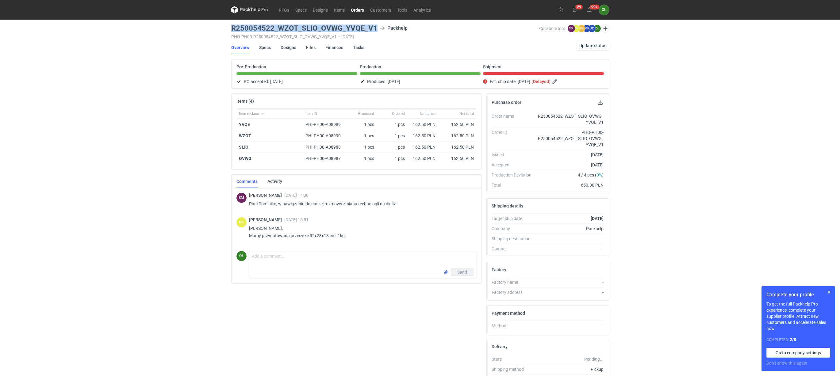
drag, startPoint x: 233, startPoint y: 26, endPoint x: 375, endPoint y: 29, distance: 142.3
click at [375, 29] on div "R250054522_WZOT_SLIO_OVWG_YVQE_V1 Packhelp" at bounding box center [385, 28] width 308 height 7
copy h3 "R250054522_WZOT_SLIO_OVWG_YVQE_V1"
click at [217, 59] on div "RFQs Specs Designs Items Orders Customers Tools Analytics 29 99+ OŁ Olga Łopato…" at bounding box center [420, 188] width 840 height 376
click at [361, 9] on link "Orders" at bounding box center [357, 9] width 19 height 7
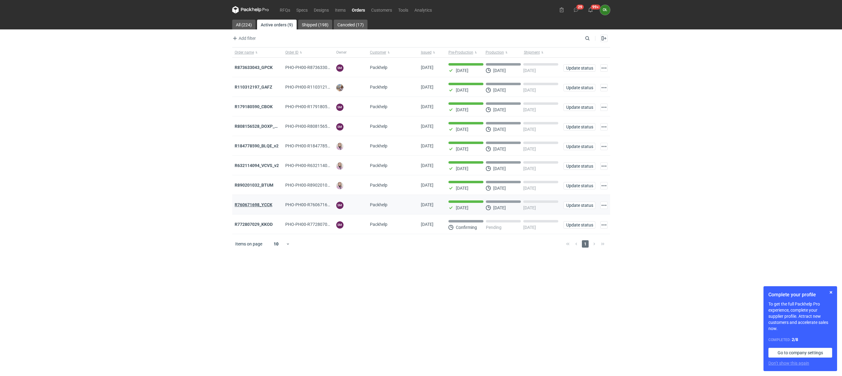
click at [242, 207] on strong "R760671698_YCCK" at bounding box center [254, 204] width 38 height 5
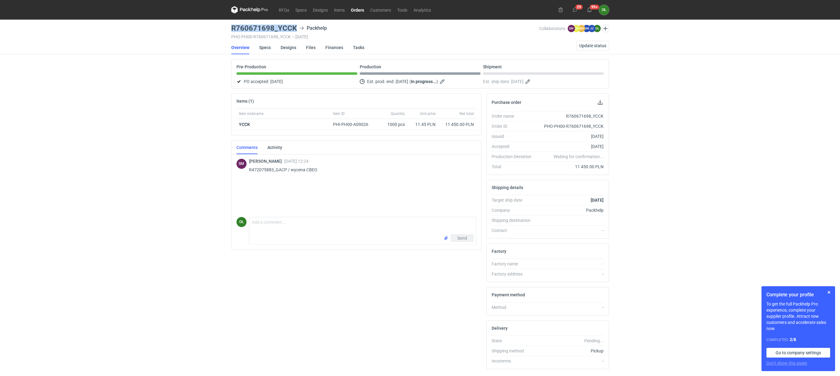
drag, startPoint x: 229, startPoint y: 31, endPoint x: 294, endPoint y: 29, distance: 64.4
click at [294, 29] on main "R760671698_YCCK Packhelp PHO-PH00-R760671698_YCCK • [DATE] Collaborators [PERSO…" at bounding box center [420, 207] width 383 height 374
copy h3 "R760671698_YCCK"
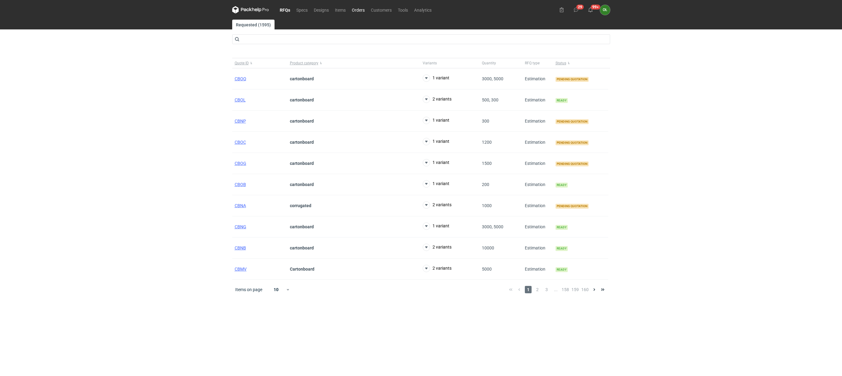
click at [355, 8] on link "Orders" at bounding box center [358, 9] width 19 height 7
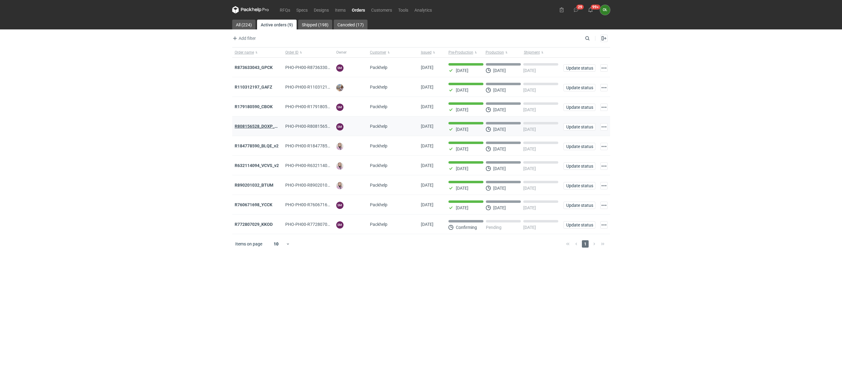
click at [254, 127] on strong "R808156528_DOXP_QFAF_BZBP_ZUYK_WQLV_OKHN_JELH_EVFV_FTDR_ZOWV_CHID_YARY_QVFE_PQS…" at bounding box center [343, 126] width 216 height 5
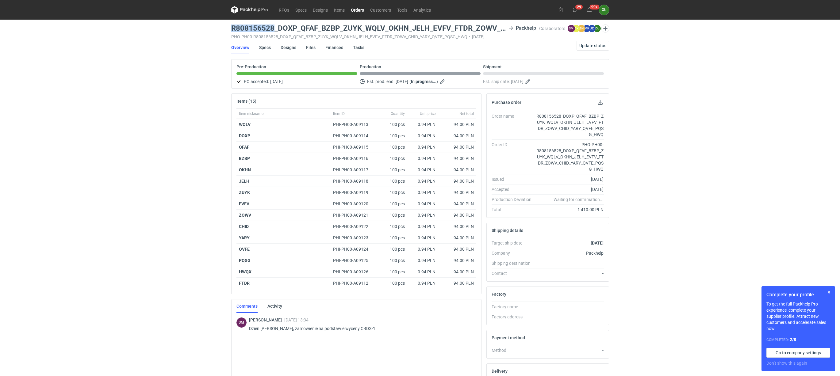
drag, startPoint x: 227, startPoint y: 28, endPoint x: 272, endPoint y: 29, distance: 45.1
click at [272, 29] on div "RFQs Specs Designs Items Orders Customers Tools Analytics 29 99+ OŁ [PERSON_NAM…" at bounding box center [420, 188] width 840 height 376
copy h3 "R808156528"
click at [181, 308] on div "RFQs Specs Designs Items Orders Customers Tools Analytics 29 99+ OŁ [PERSON_NAM…" at bounding box center [420, 188] width 840 height 376
click at [347, 8] on link "Items" at bounding box center [339, 9] width 17 height 7
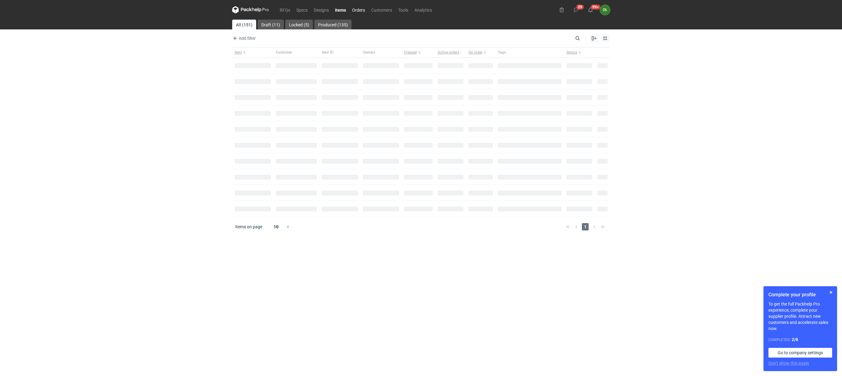
click at [351, 7] on link "Orders" at bounding box center [358, 9] width 19 height 7
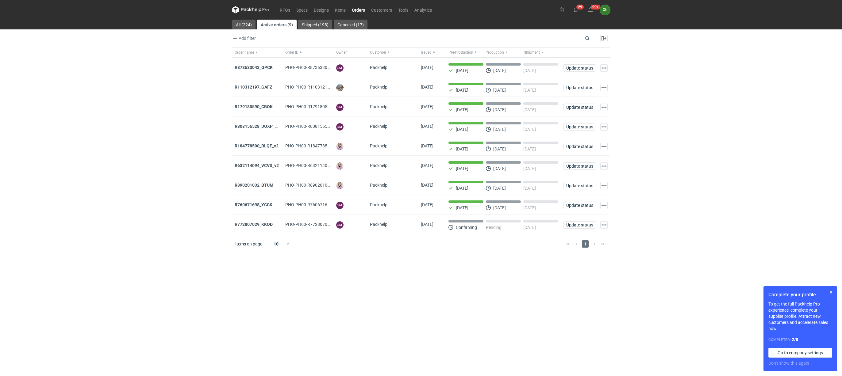
click at [365, 10] on link "Orders" at bounding box center [358, 9] width 19 height 7
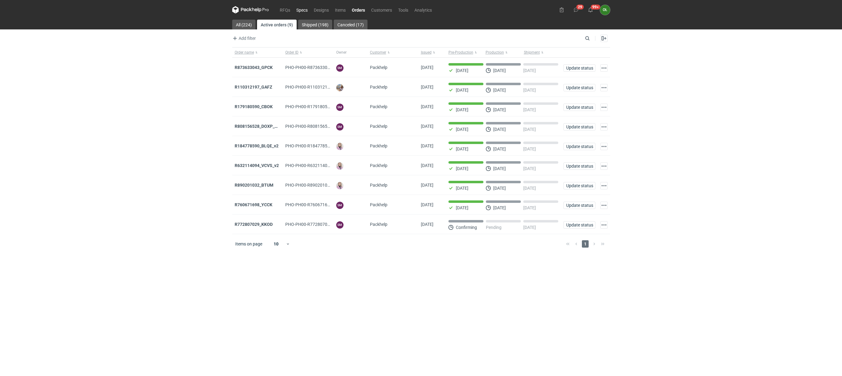
click at [297, 9] on link "Specs" at bounding box center [301, 9] width 17 height 7
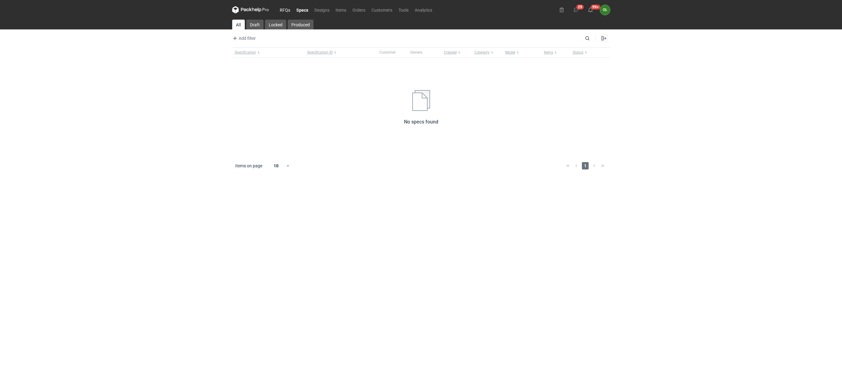
click at [286, 6] on link "RFQs" at bounding box center [285, 9] width 17 height 7
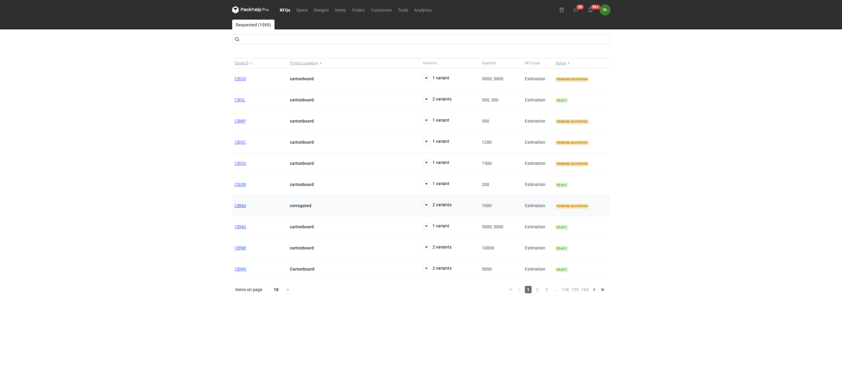
click at [238, 205] on span "CBNA" at bounding box center [240, 205] width 11 height 5
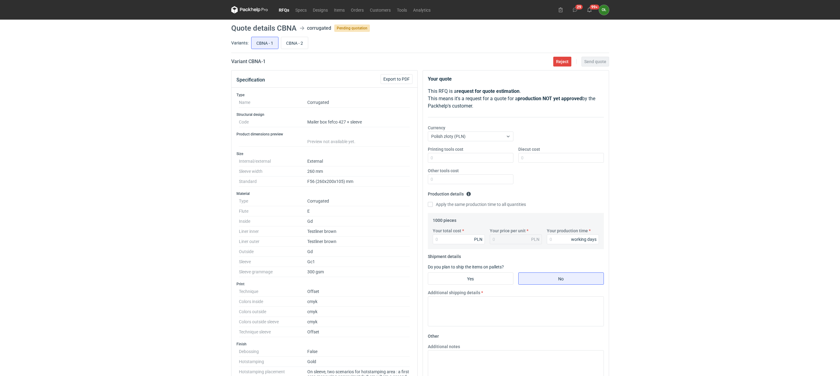
click at [282, 13] on link "RFQs" at bounding box center [284, 9] width 17 height 7
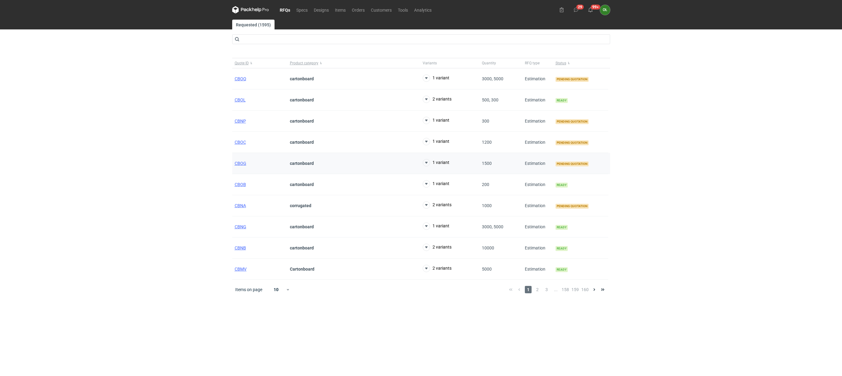
click at [243, 161] on div "CBOG" at bounding box center [259, 163] width 55 height 21
click at [246, 164] on span "CBOG" at bounding box center [241, 163] width 12 height 5
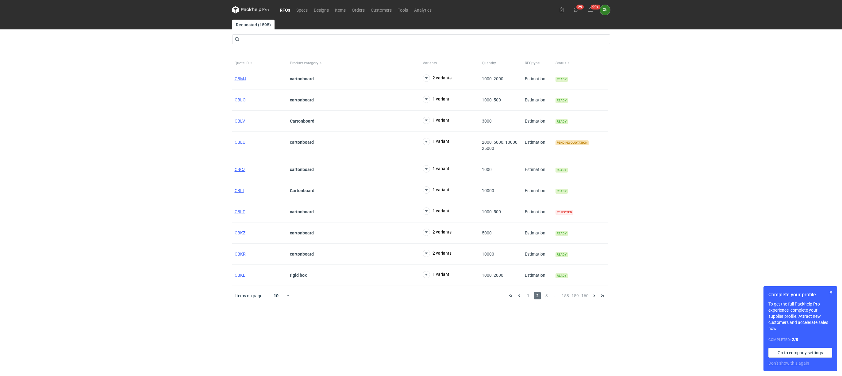
click at [283, 4] on nav "RFQs Specs Designs Items Orders Customers Tools Analytics" at bounding box center [333, 10] width 202 height 20
click at [285, 7] on link "RFQs" at bounding box center [285, 9] width 17 height 7
